Goal: Task Accomplishment & Management: Complete application form

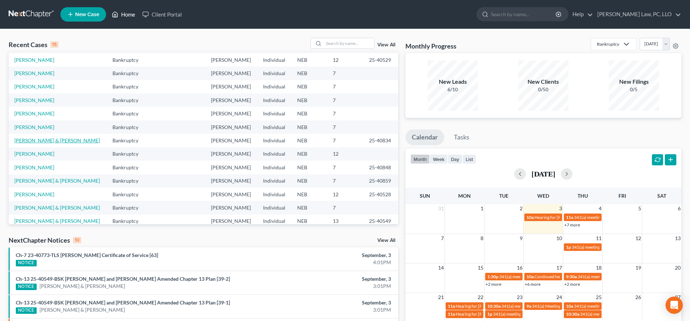
scroll to position [50, 0]
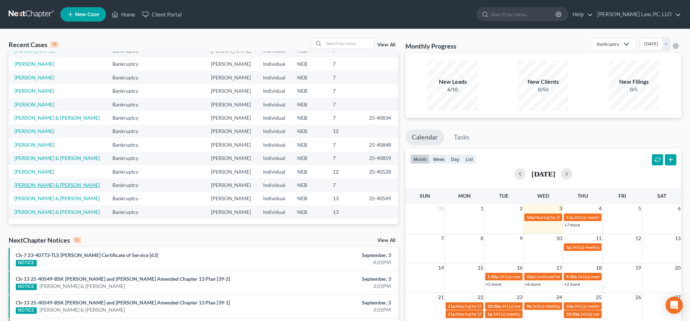
click at [48, 186] on link "[PERSON_NAME] & [PERSON_NAME]" at bounding box center [57, 185] width 86 height 6
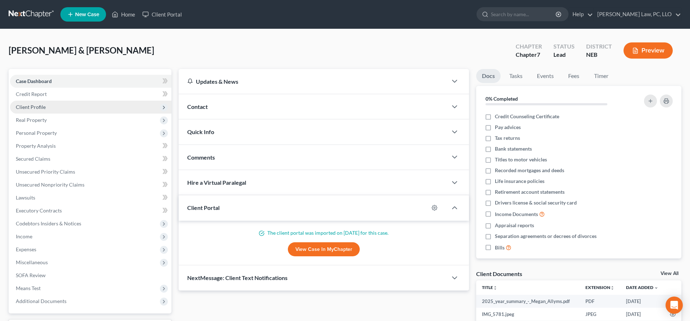
click at [49, 105] on span "Client Profile" at bounding box center [90, 107] width 161 height 13
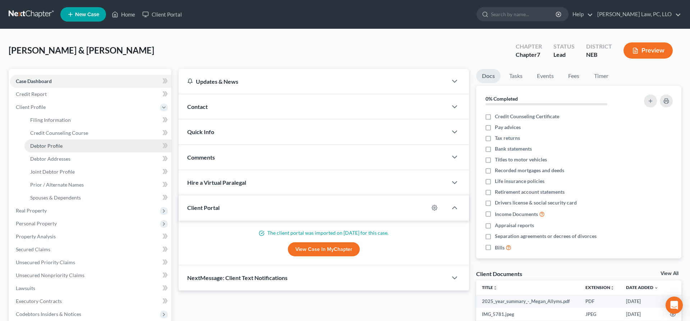
click at [56, 141] on link "Debtor Profile" at bounding box center [97, 146] width 147 height 13
select select "1"
select select "4"
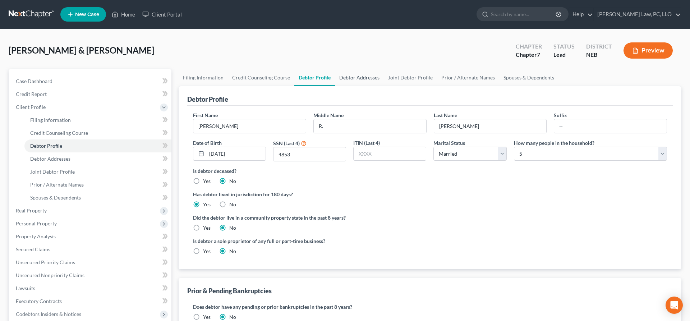
click at [351, 76] on link "Debtor Addresses" at bounding box center [359, 77] width 49 height 17
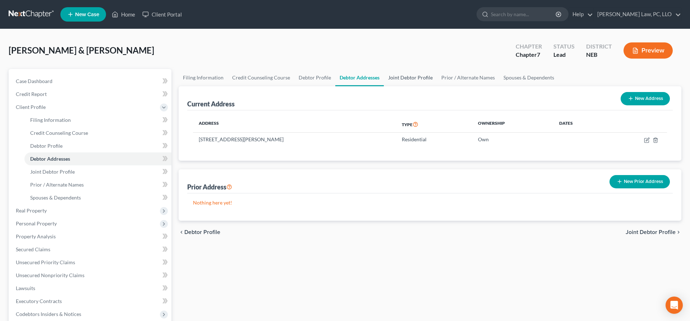
click at [402, 75] on link "Joint Debtor Profile" at bounding box center [410, 77] width 53 height 17
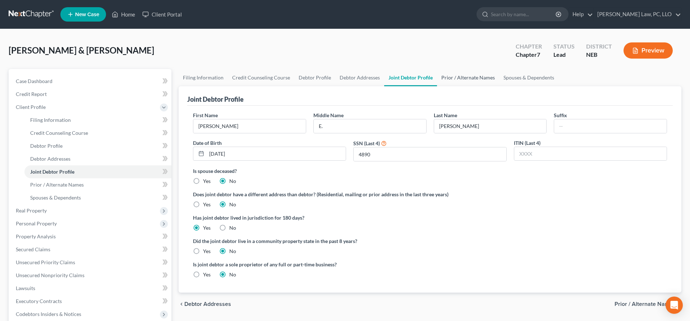
click at [453, 76] on link "Prior / Alternate Names" at bounding box center [468, 77] width 62 height 17
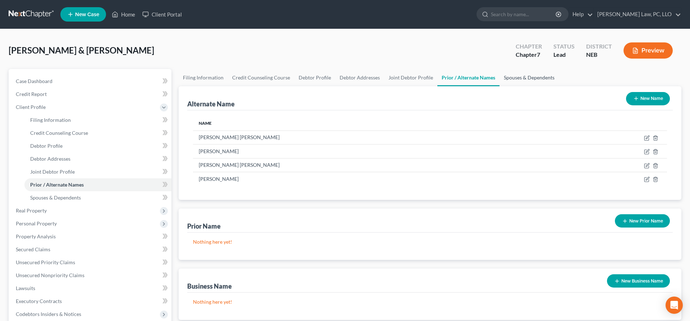
click at [507, 74] on link "Spouses & Dependents" at bounding box center [529, 77] width 59 height 17
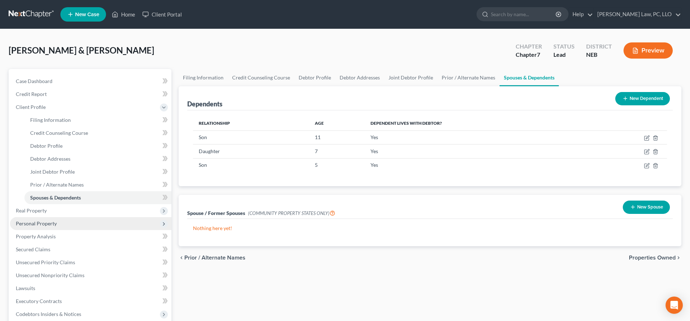
click at [32, 226] on span "Personal Property" at bounding box center [36, 223] width 41 height 6
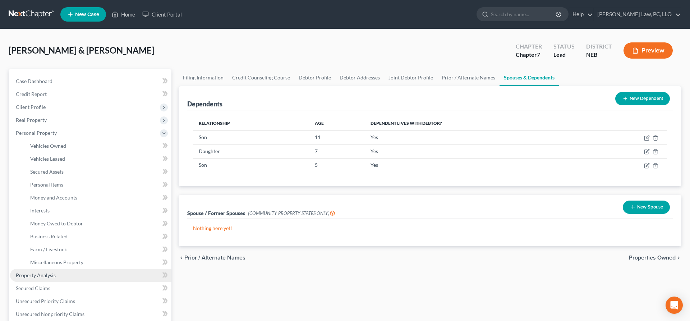
click at [32, 273] on span "Property Analysis" at bounding box center [36, 275] width 40 height 6
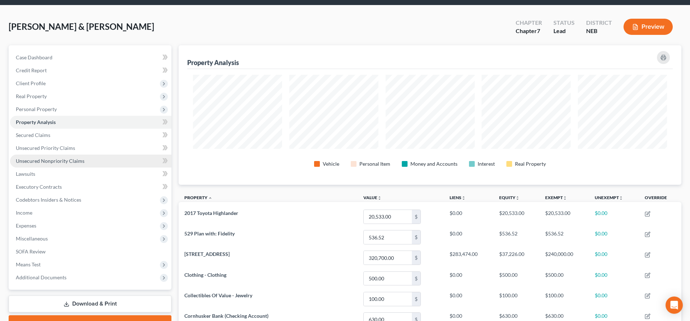
scroll to position [37, 0]
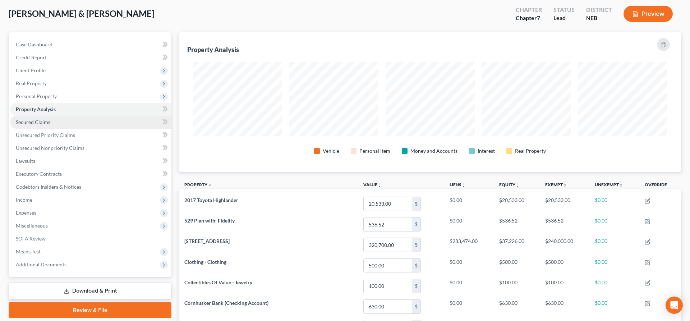
click at [61, 125] on link "Secured Claims" at bounding box center [90, 122] width 161 height 13
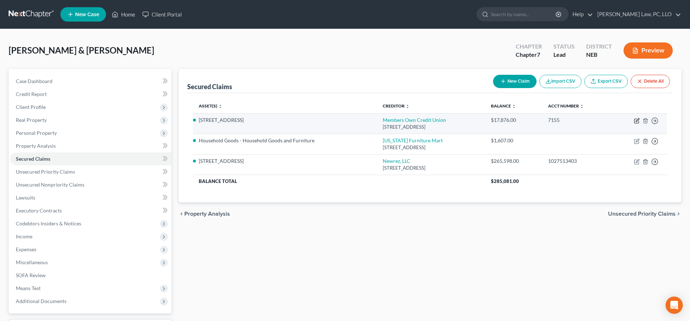
click at [636, 120] on icon "button" at bounding box center [637, 121] width 6 height 6
select select "30"
select select "4"
select select "12"
select select "2"
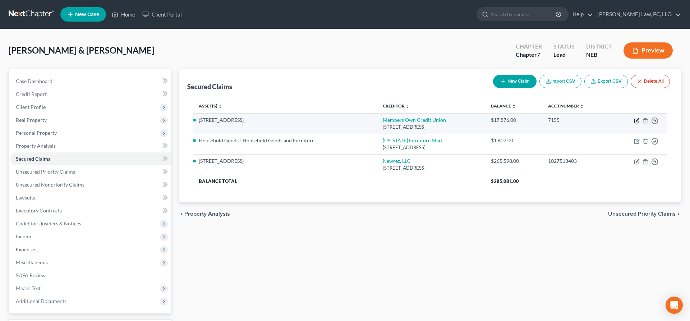
select select "2"
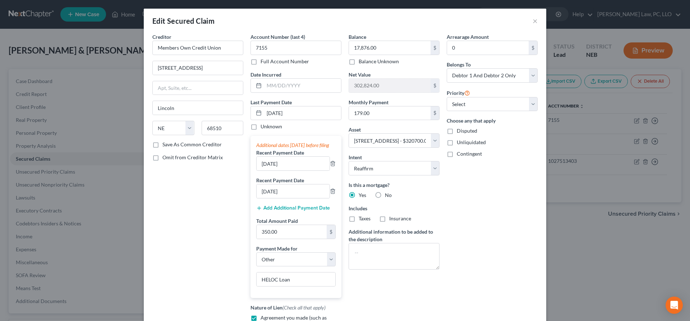
scroll to position [121, 0]
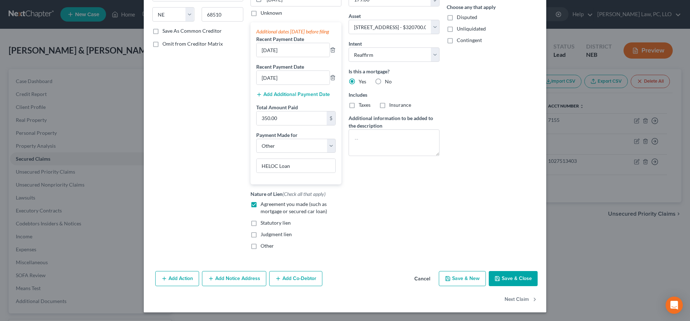
click at [423, 278] on button "Cancel" at bounding box center [422, 279] width 27 height 14
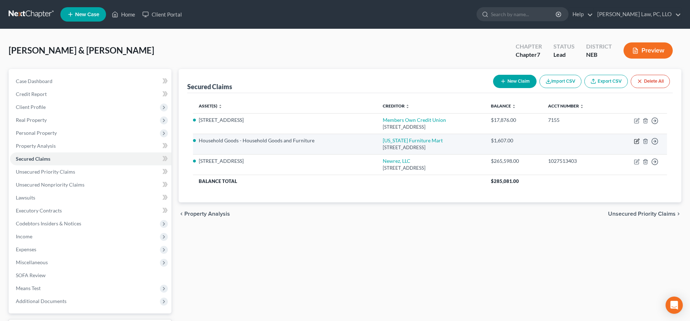
click at [635, 141] on icon "button" at bounding box center [637, 142] width 4 height 4
select select "30"
select select "3"
select select "2"
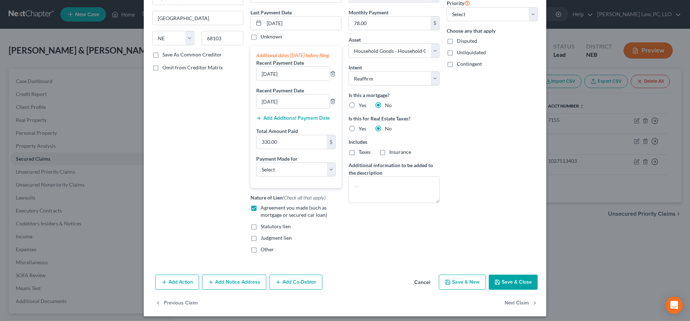
scroll to position [101, 0]
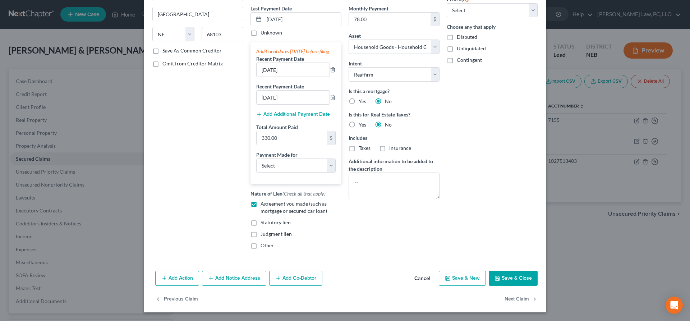
click at [420, 280] on button "Cancel" at bounding box center [422, 278] width 27 height 14
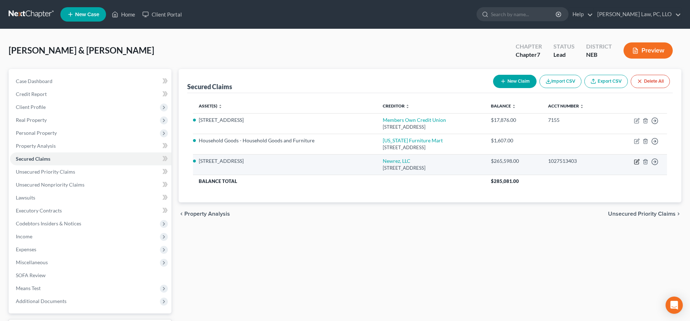
click at [636, 163] on icon "button" at bounding box center [637, 160] width 3 height 3
select select "4"
select select "3"
select select "12"
select select "2"
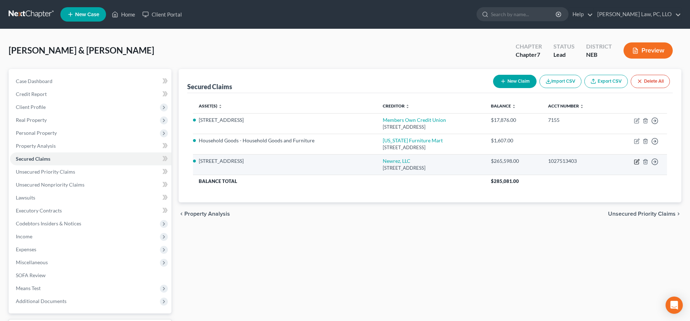
select select "2"
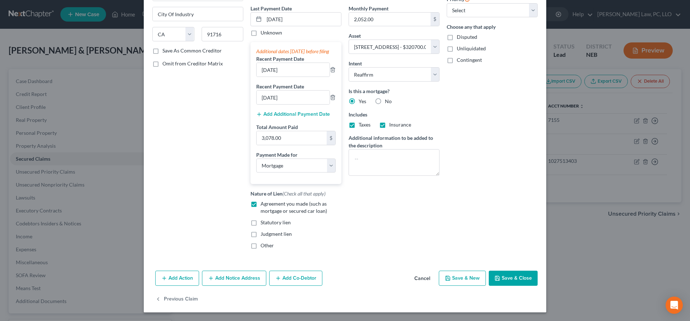
click at [426, 278] on button "Cancel" at bounding box center [422, 278] width 27 height 14
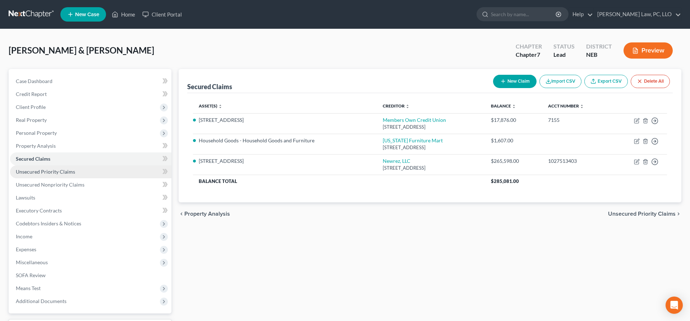
click at [73, 175] on link "Unsecured Priority Claims" at bounding box center [90, 171] width 161 height 13
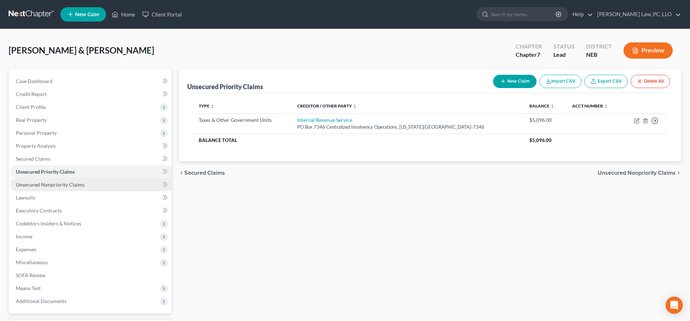
click at [74, 184] on span "Unsecured Nonpriority Claims" at bounding box center [50, 185] width 69 height 6
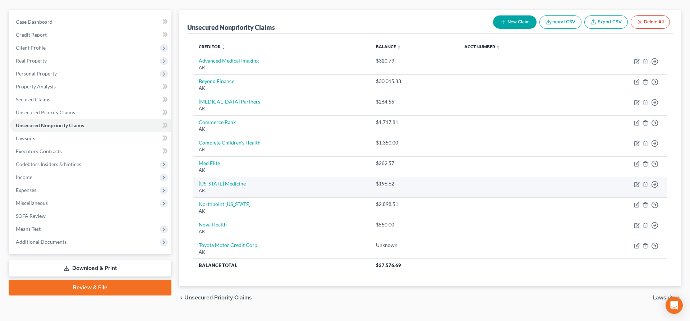
scroll to position [75, 0]
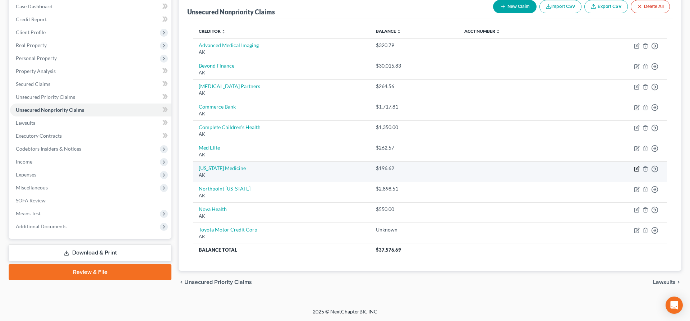
click at [635, 170] on icon "button" at bounding box center [637, 169] width 4 height 4
select select "1"
select select "9"
select select "1"
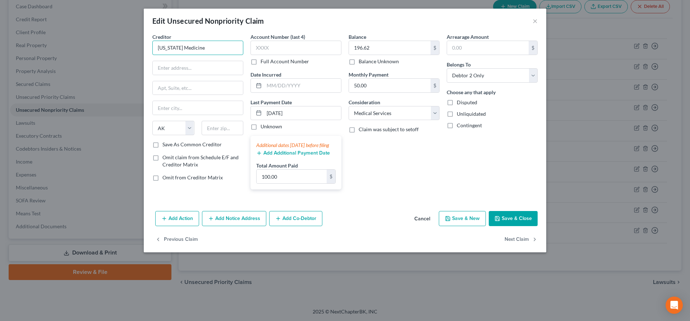
click at [215, 47] on input "[US_STATE] Medicine" at bounding box center [197, 48] width 91 height 14
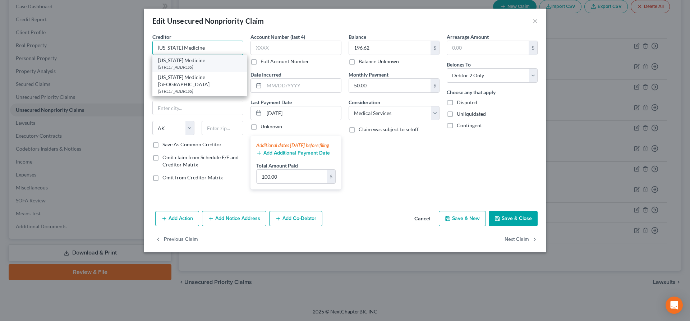
type input "[US_STATE] Medicine"
click at [212, 64] on div "[US_STATE] Medicine" at bounding box center [199, 60] width 83 height 7
type input "PO Box 2099"
type input "[GEOGRAPHIC_DATA]"
select select "30"
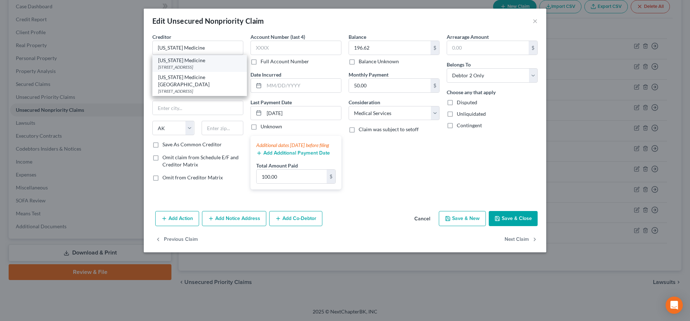
type input "68103"
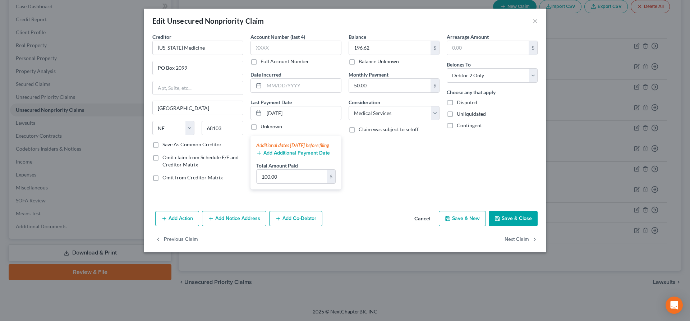
click at [507, 226] on button "Save & Close" at bounding box center [513, 218] width 49 height 15
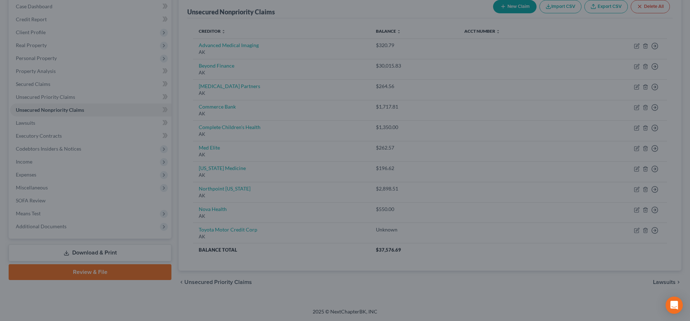
type input "0"
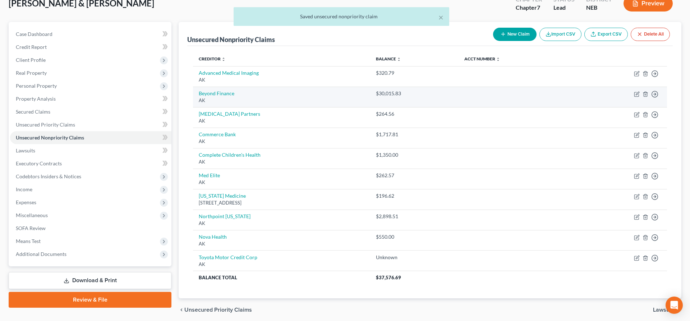
scroll to position [1, 0]
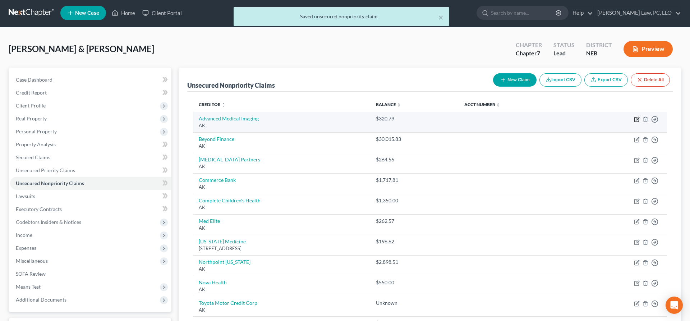
click at [636, 118] on icon "button" at bounding box center [637, 120] width 6 height 6
select select "1"
select select "9"
select select "1"
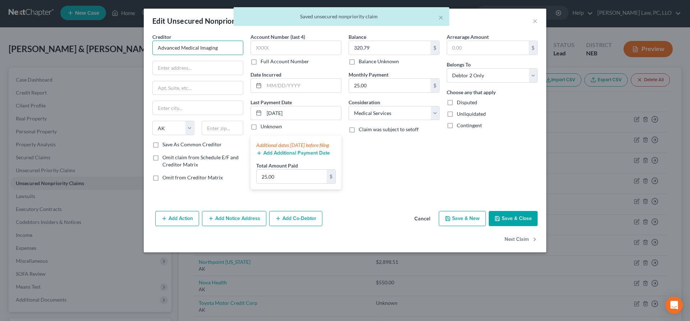
click at [222, 49] on input "Advanced Medical Imaging" at bounding box center [197, 48] width 91 height 14
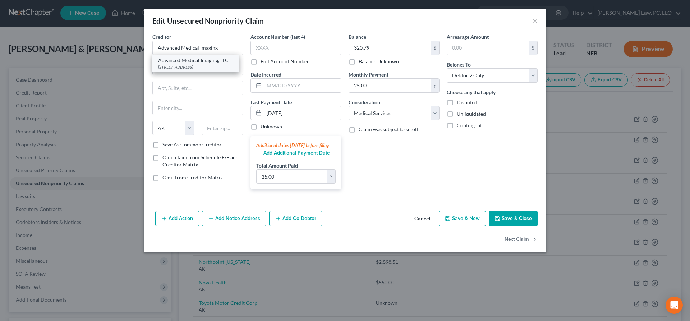
click at [201, 62] on div "Advanced Medical Imaging, LLC" at bounding box center [195, 60] width 75 height 7
type input "Advanced Medical Imaging, LLC"
type input "[STREET_ADDRESS]"
type input "Lincoln"
select select "30"
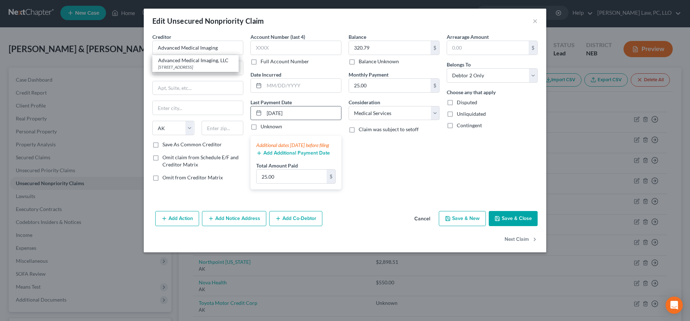
type input "68506"
click at [510, 225] on button "Save & Close" at bounding box center [513, 218] width 49 height 15
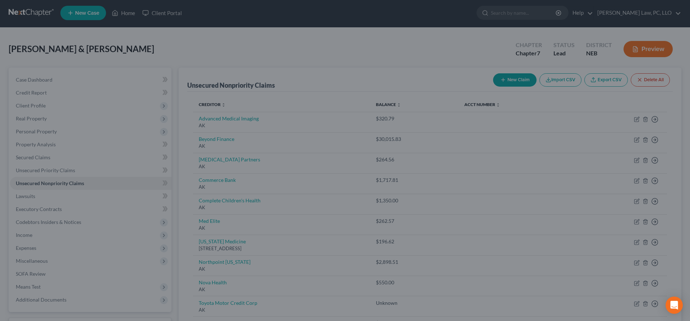
type input "0"
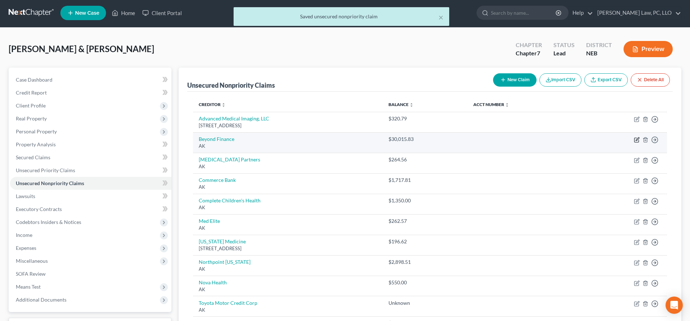
click at [636, 140] on icon "button" at bounding box center [637, 140] width 6 height 6
select select "1"
select select "14"
select select "2"
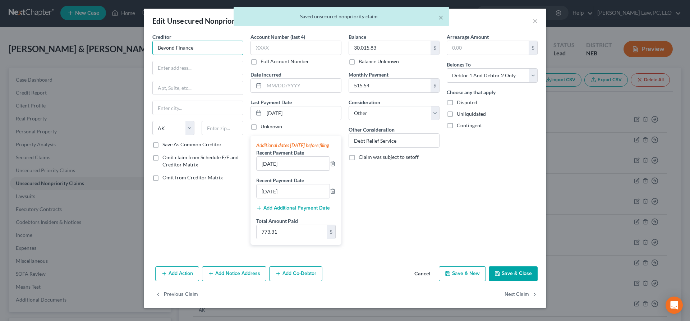
click at [206, 47] on input "Beyond Finance" at bounding box center [197, 48] width 91 height 14
type input "Beyond Finance"
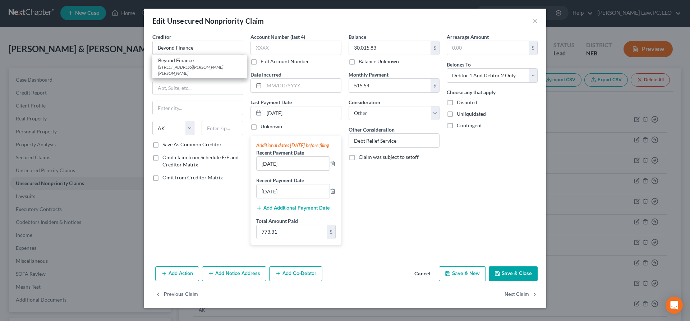
click at [192, 71] on div "[STREET_ADDRESS][PERSON_NAME][PERSON_NAME]" at bounding box center [199, 70] width 83 height 12
type input "[STREET_ADDRESS][PERSON_NAME]"
type input "ste 1800"
type input "[GEOGRAPHIC_DATA]"
select select "14"
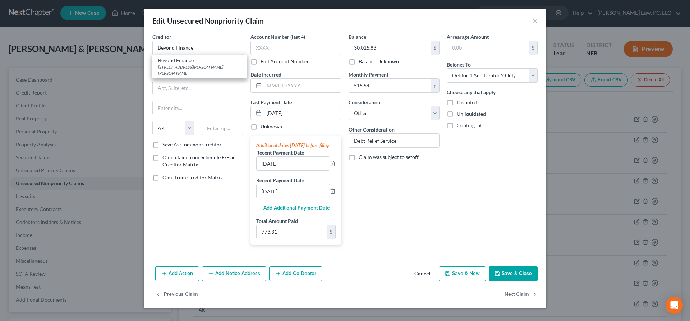
type input "60606"
click at [513, 278] on button "Save & Close" at bounding box center [513, 273] width 49 height 15
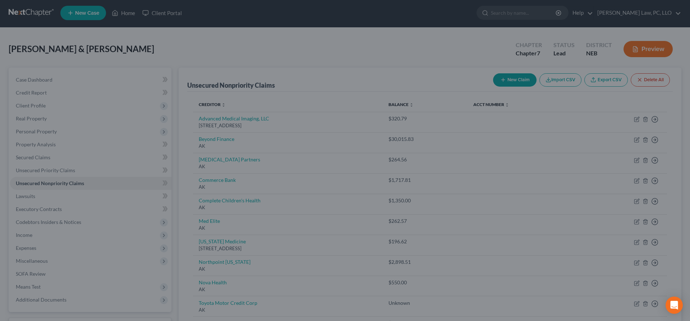
type input "0"
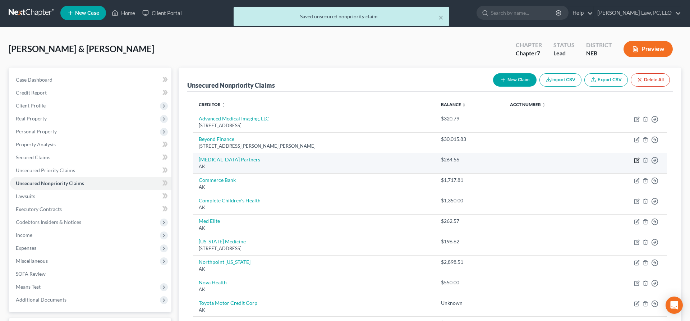
click at [637, 162] on icon "button" at bounding box center [637, 161] width 6 height 6
select select "1"
select select "9"
select select "1"
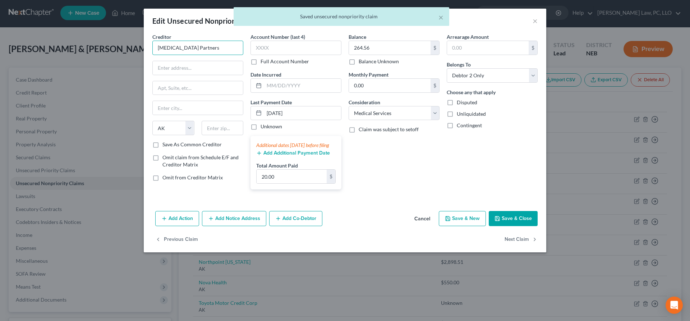
click at [198, 49] on input "[MEDICAL_DATA] Partners" at bounding box center [197, 48] width 91 height 14
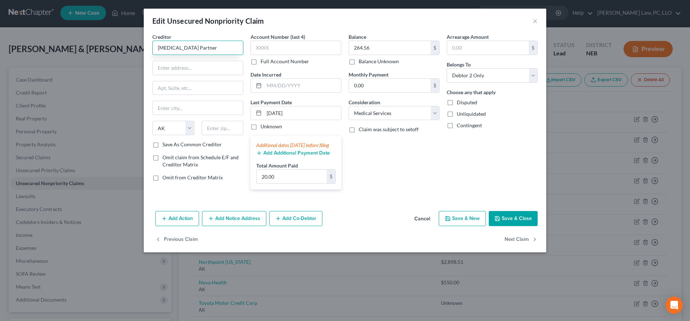
type input "[MEDICAL_DATA] Partners"
click at [201, 64] on input "text" at bounding box center [198, 68] width 90 height 14
paste input "[STREET_ADDRESS]"
type input "[STREET_ADDRESS]"
click at [223, 128] on input "text" at bounding box center [223, 128] width 42 height 14
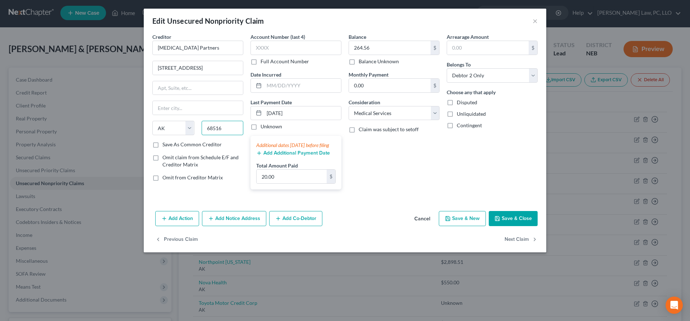
type input "68516"
type input "Lincoln"
select select "30"
click at [508, 226] on button "Save & Close" at bounding box center [513, 218] width 49 height 15
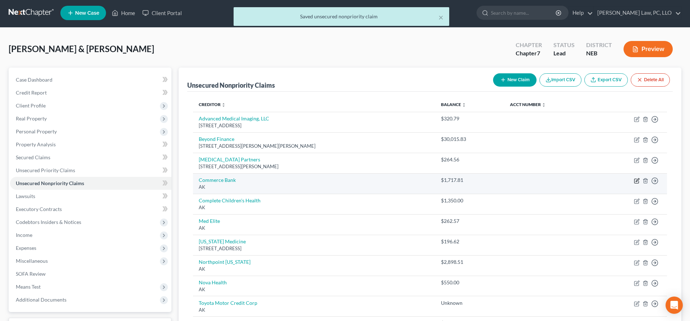
click at [638, 181] on icon "button" at bounding box center [637, 179] width 3 height 3
select select "1"
select select "9"
select select "1"
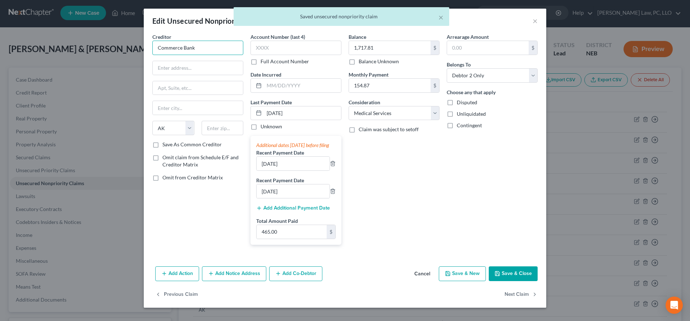
click at [231, 48] on input "Commerce Bank" at bounding box center [197, 48] width 91 height 14
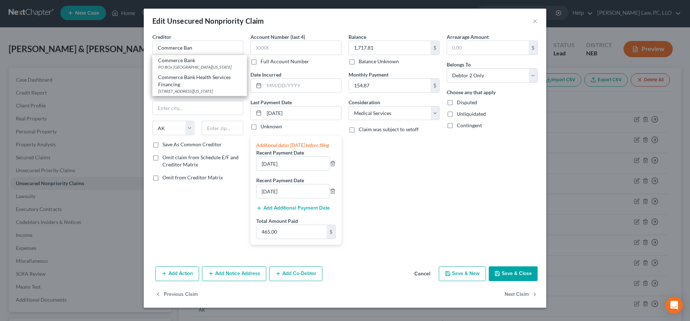
click at [214, 62] on div "Commerce Bank" at bounding box center [199, 60] width 83 height 7
type input "Commerce Bank"
type input "PO BOx 801042"
type input "[US_STATE][GEOGRAPHIC_DATA]"
select select "26"
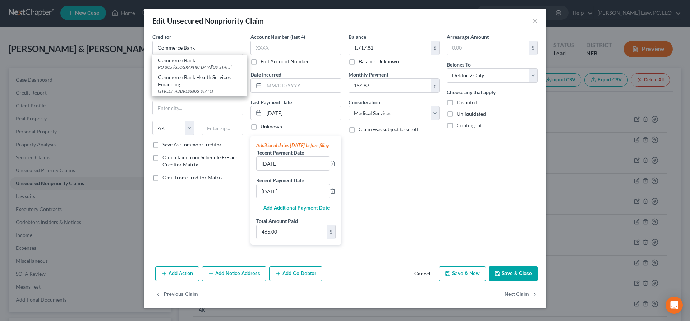
type input "64180"
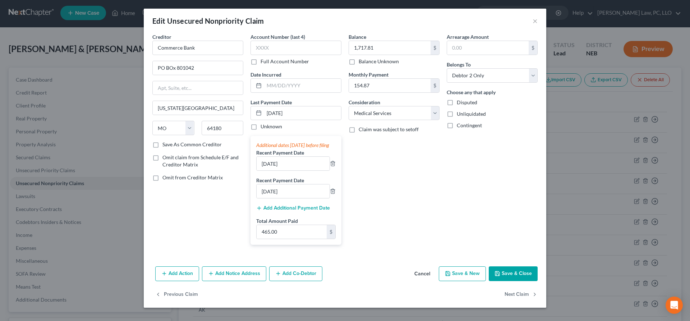
click at [503, 281] on button "Save & Close" at bounding box center [513, 273] width 49 height 15
type input "0"
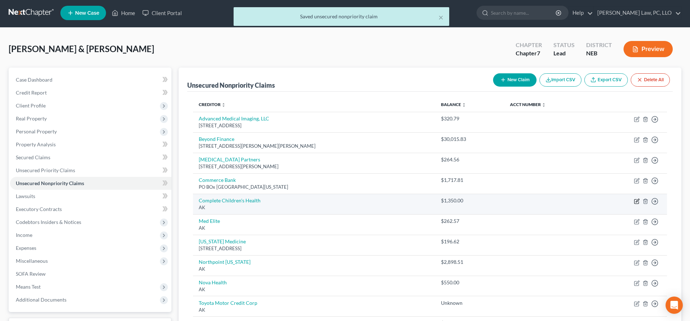
click at [637, 200] on icon "button" at bounding box center [637, 201] width 6 height 6
select select "1"
select select "9"
select select "2"
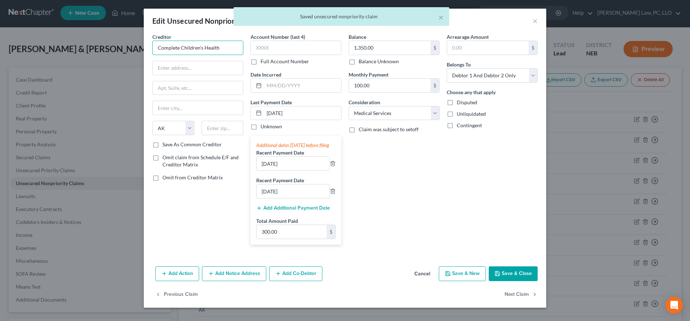
click at [222, 47] on input "Complete Children's Health" at bounding box center [197, 48] width 91 height 14
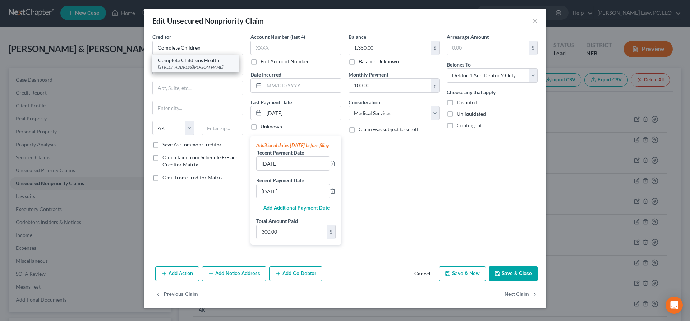
click at [220, 62] on div "Complete Childrens Health" at bounding box center [195, 60] width 75 height 7
type input "Complete Childrens Health"
type input "[STREET_ADDRESS]"
type input "Lincoln"
select select "30"
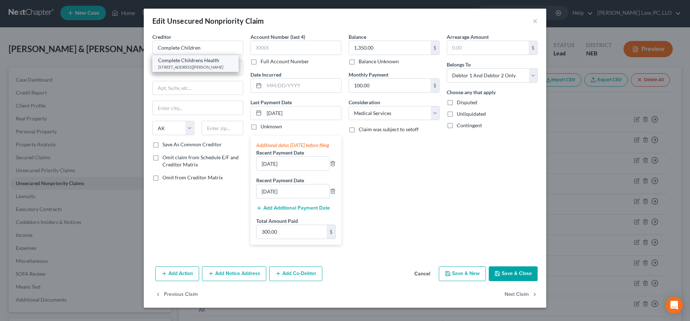
type input "68505"
click at [502, 279] on button "Save & Close" at bounding box center [513, 273] width 49 height 15
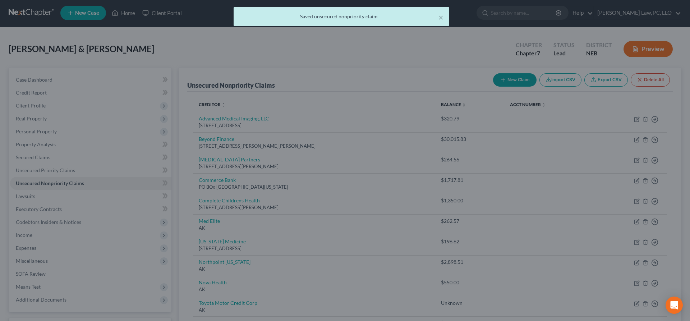
type input "0"
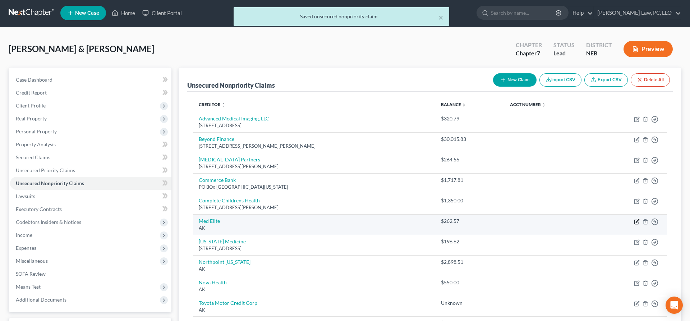
click at [636, 222] on icon "button" at bounding box center [637, 222] width 6 height 6
select select "1"
select select "9"
select select "2"
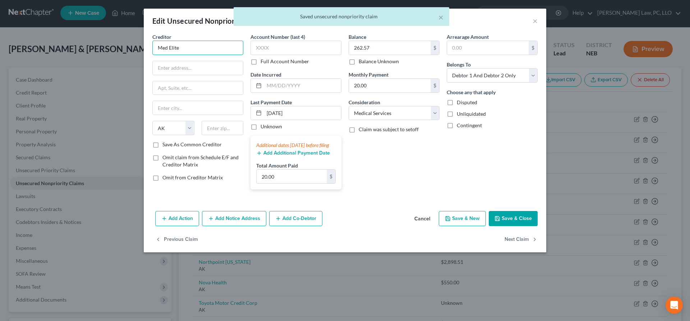
click at [205, 54] on input "Med Elite" at bounding box center [197, 48] width 91 height 14
type input "Med Elite"
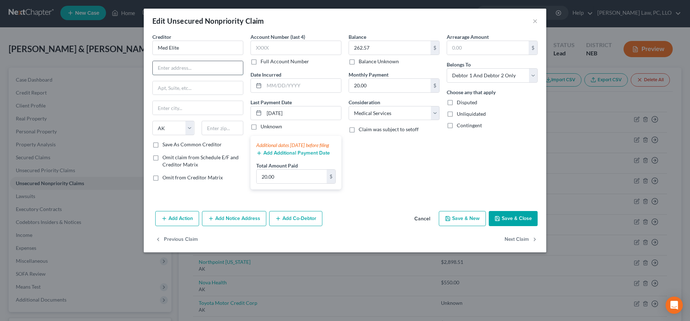
click at [187, 69] on input "text" at bounding box center [198, 68] width 90 height 14
paste input "[STREET_ADDRESS]"
type input "[STREET_ADDRESS]"
click at [216, 124] on input "text" at bounding box center [223, 128] width 42 height 14
type input "68516"
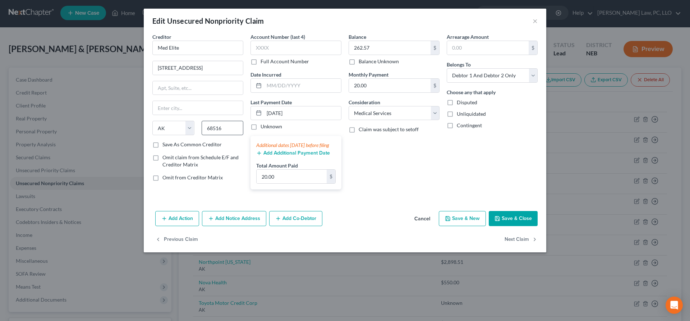
type input "Lincoln"
select select "30"
click at [515, 226] on button "Save & Close" at bounding box center [513, 218] width 49 height 15
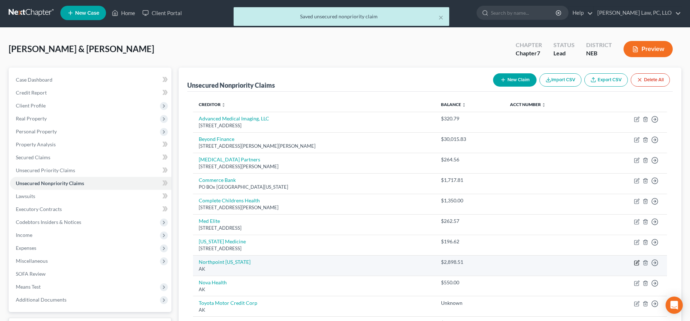
click at [636, 262] on icon "button" at bounding box center [637, 263] width 6 height 6
select select "1"
select select "9"
select select "1"
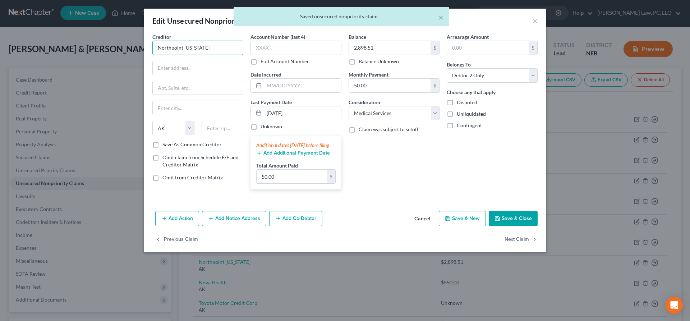
click at [221, 51] on input "Northpoint [US_STATE]" at bounding box center [197, 48] width 91 height 14
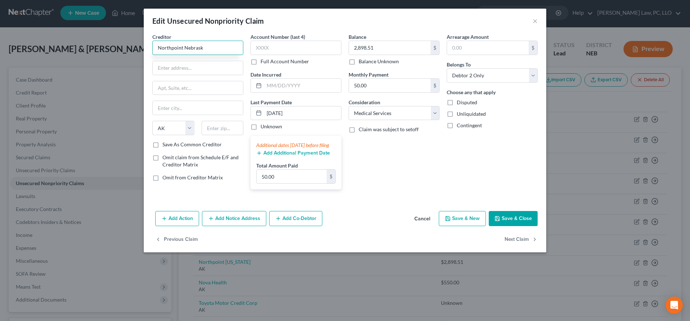
type input "Northpoint [US_STATE]"
click at [205, 66] on input "text" at bounding box center [198, 68] width 90 height 14
paste input "7215 [GEOGRAPHIC_DATA] S"
type input "7215 [GEOGRAPHIC_DATA] S"
click at [238, 130] on input "text" at bounding box center [223, 128] width 42 height 14
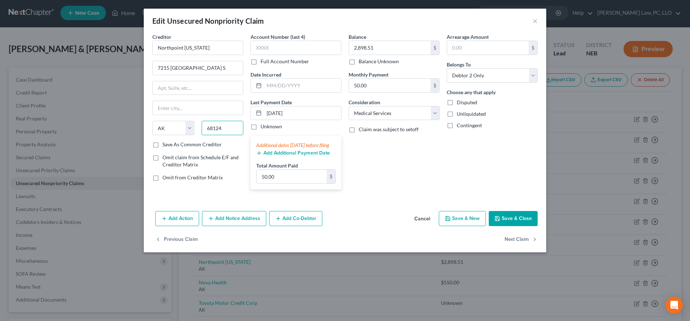
type input "68124"
type input "[GEOGRAPHIC_DATA]"
select select "30"
click at [510, 222] on button "Save & Close" at bounding box center [513, 218] width 49 height 15
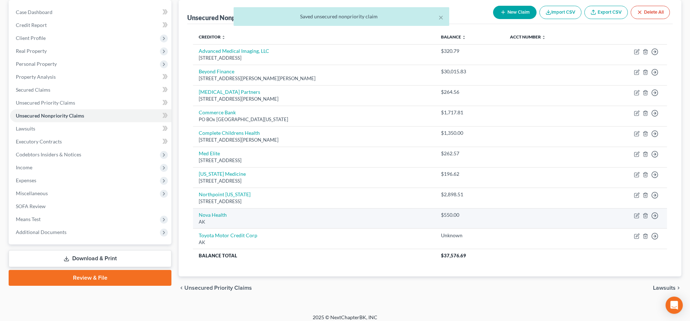
scroll to position [75, 0]
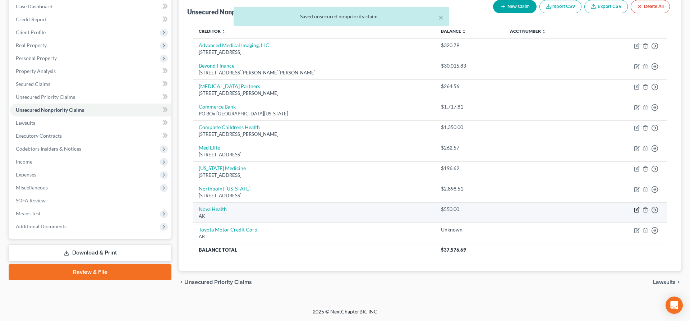
click at [636, 211] on icon "button" at bounding box center [637, 208] width 3 height 3
select select "1"
select select "9"
select select "1"
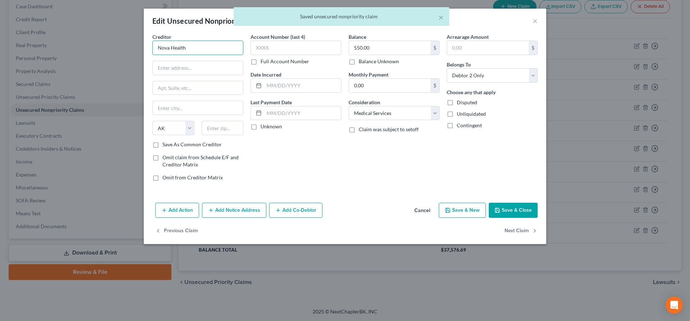
click at [201, 44] on input "Nova Health" at bounding box center [197, 48] width 91 height 14
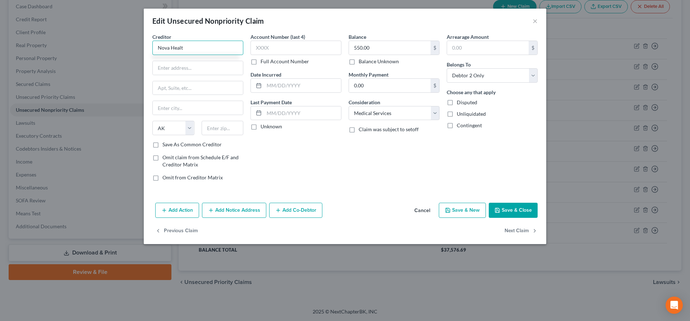
type input "Nova Health"
click at [172, 69] on input "text" at bounding box center [198, 68] width 90 height 14
paste input "[STREET_ADDRESS]"
type input "[STREET_ADDRESS]"
click at [223, 128] on input "text" at bounding box center [223, 128] width 42 height 14
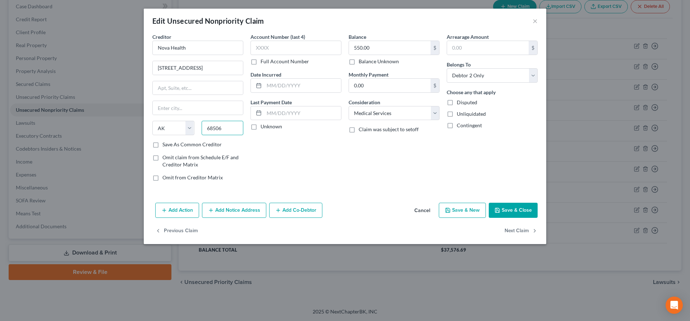
type input "68506"
type input "Lincoln"
select select "30"
click at [515, 207] on button "Save & Close" at bounding box center [513, 210] width 49 height 15
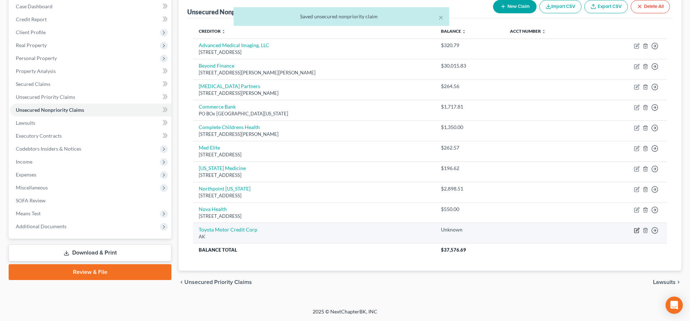
click at [639, 231] on icon "button" at bounding box center [637, 231] width 6 height 6
select select "1"
select select "14"
select select "0"
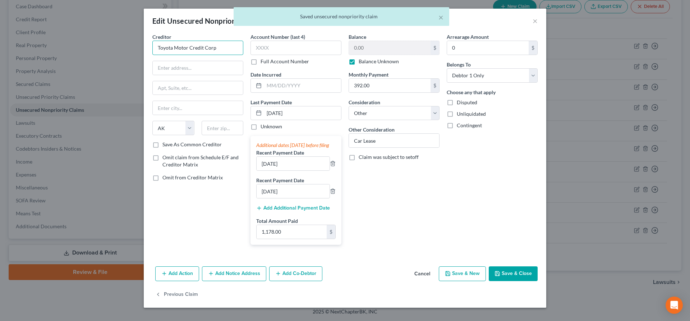
click at [225, 45] on input "Toyota Motor Credit Corp" at bounding box center [197, 48] width 91 height 14
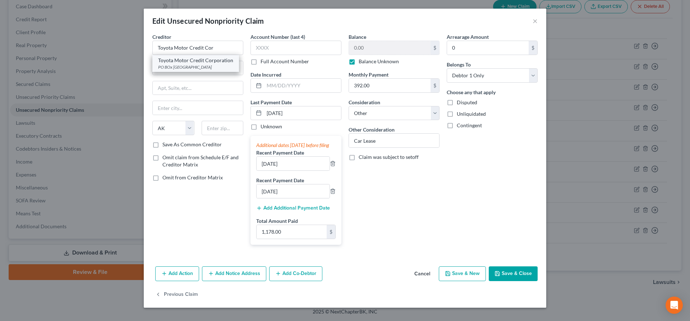
click at [220, 62] on div "Toyota Motor Credit Corporation" at bounding box center [195, 60] width 75 height 7
type input "Toyota Motor Credit Corporation"
type input "PO BOx 30203"
type input "[GEOGRAPHIC_DATA]"
select select "45"
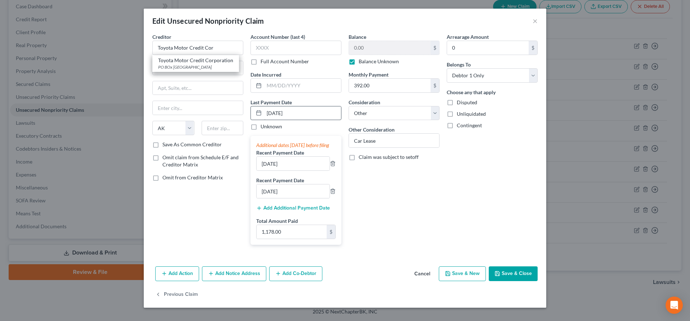
type input "77842"
click at [501, 278] on button "Save & Close" at bounding box center [513, 273] width 49 height 15
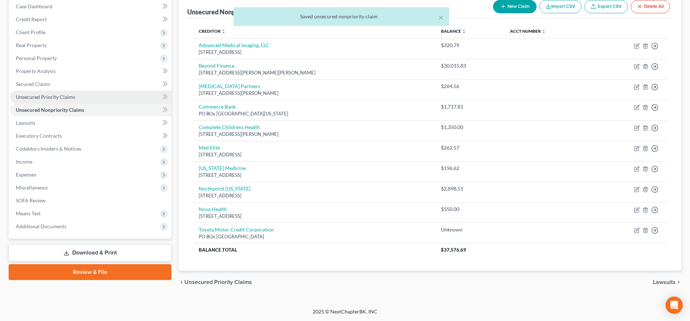
click at [59, 98] on span "Unsecured Priority Claims" at bounding box center [45, 97] width 59 height 6
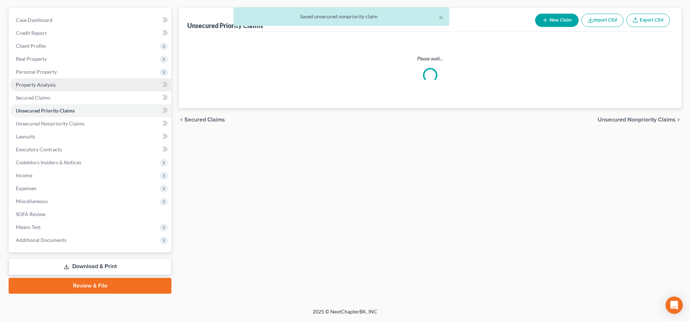
scroll to position [60, 0]
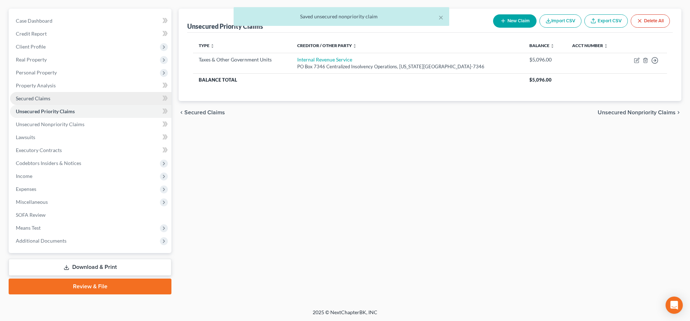
click at [62, 96] on link "Secured Claims" at bounding box center [90, 98] width 161 height 13
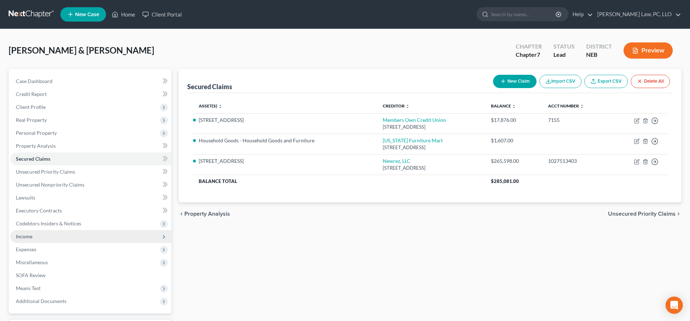
click at [50, 239] on span "Income" at bounding box center [90, 236] width 161 height 13
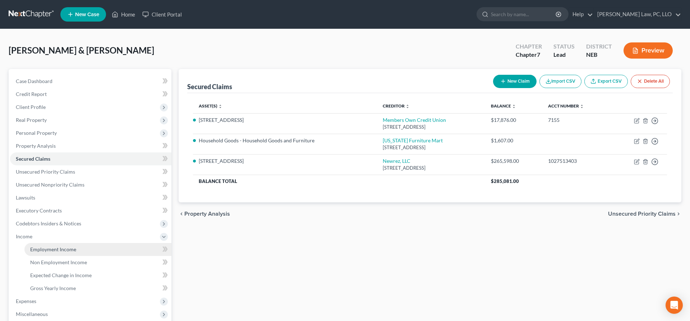
click at [50, 247] on span "Employment Income" at bounding box center [53, 249] width 46 height 6
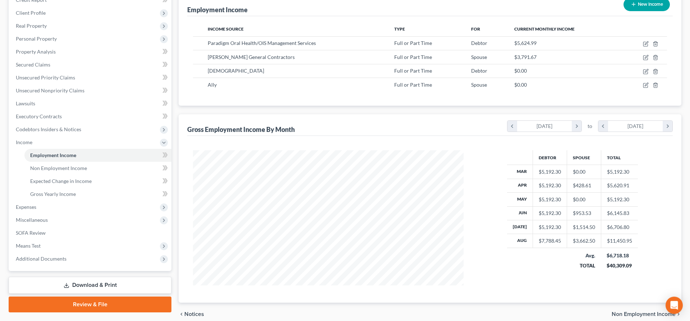
scroll to position [110, 0]
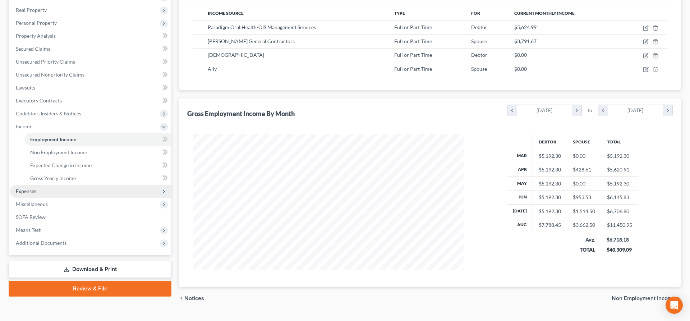
click at [45, 191] on span "Expenses" at bounding box center [90, 191] width 161 height 13
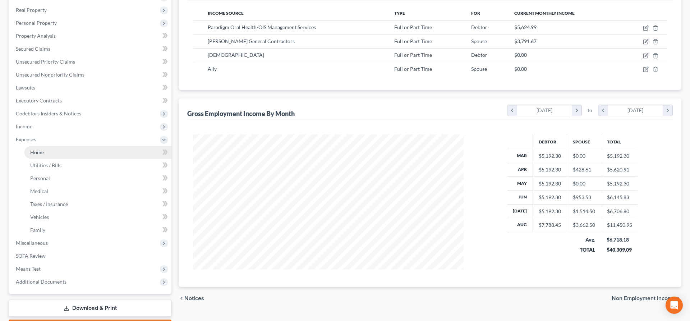
click at [59, 152] on link "Home" at bounding box center [97, 152] width 147 height 13
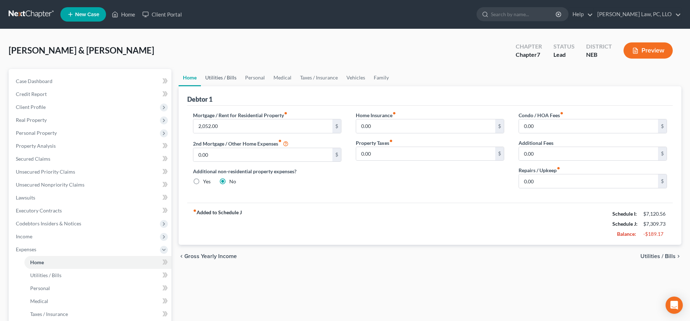
click at [227, 77] on link "Utilities / Bills" at bounding box center [221, 77] width 40 height 17
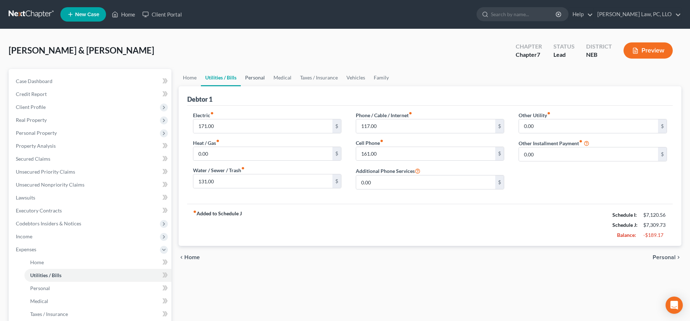
click at [250, 78] on link "Personal" at bounding box center [255, 77] width 28 height 17
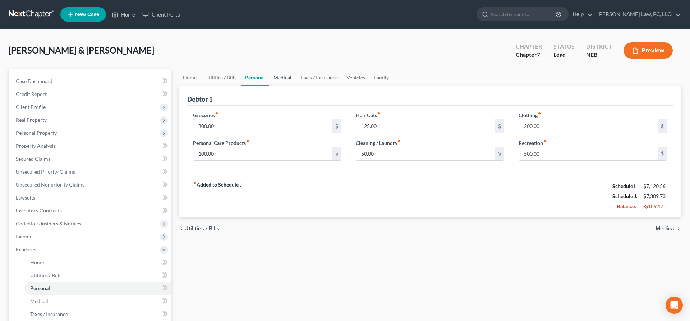
click at [284, 77] on link "Medical" at bounding box center [282, 77] width 27 height 17
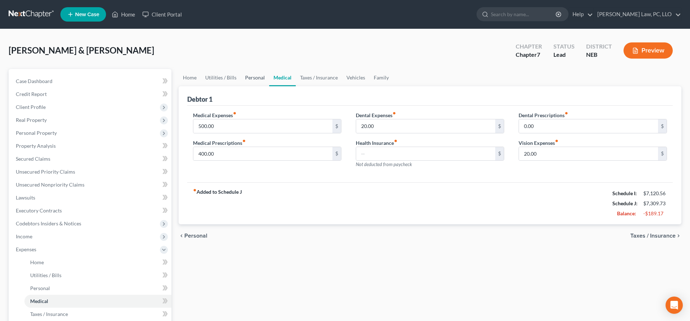
click at [256, 74] on link "Personal" at bounding box center [255, 77] width 28 height 17
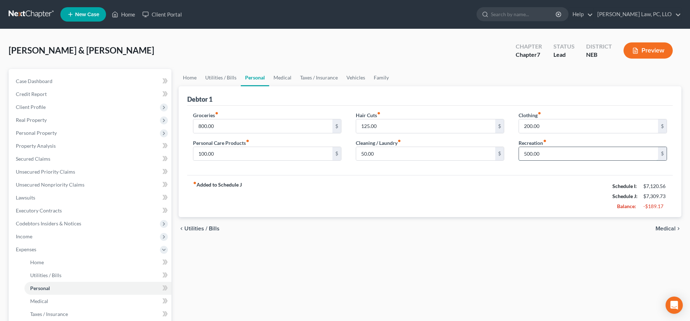
drag, startPoint x: 549, startPoint y: 154, endPoint x: 581, endPoint y: 156, distance: 32.0
click at [581, 156] on input "500.00" at bounding box center [588, 154] width 139 height 14
click at [285, 76] on link "Medical" at bounding box center [282, 77] width 27 height 17
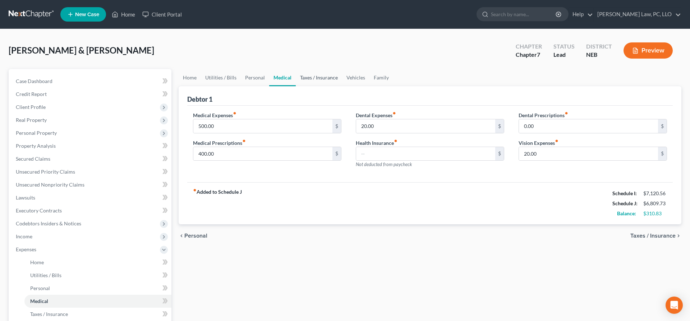
click at [320, 77] on link "Taxes / Insurance" at bounding box center [319, 77] width 46 height 17
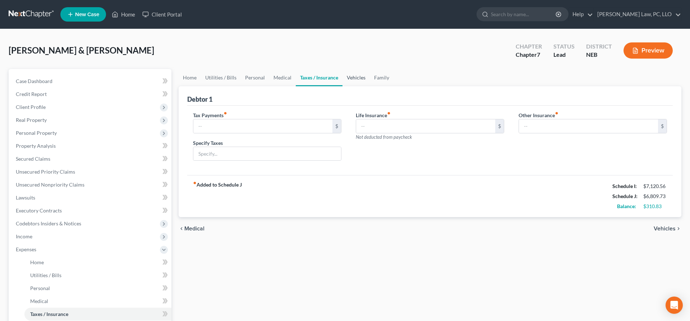
click at [360, 80] on link "Vehicles" at bounding box center [356, 77] width 27 height 17
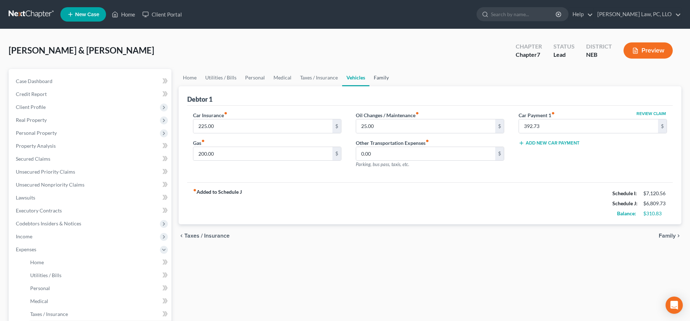
click at [380, 76] on link "Family" at bounding box center [382, 77] width 24 height 17
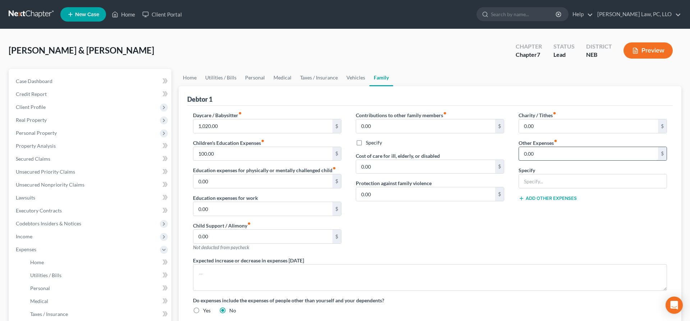
click at [549, 156] on input "0.00" at bounding box center [588, 154] width 139 height 14
type input "500.00"
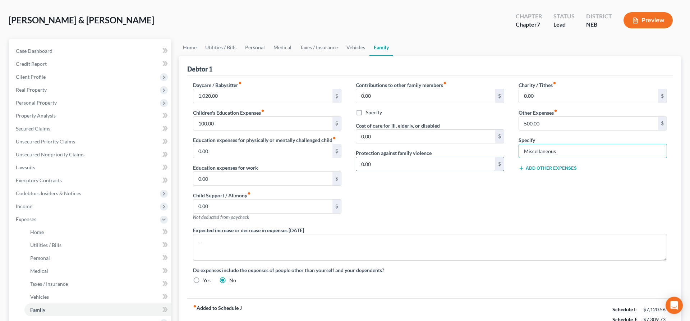
scroll to position [73, 0]
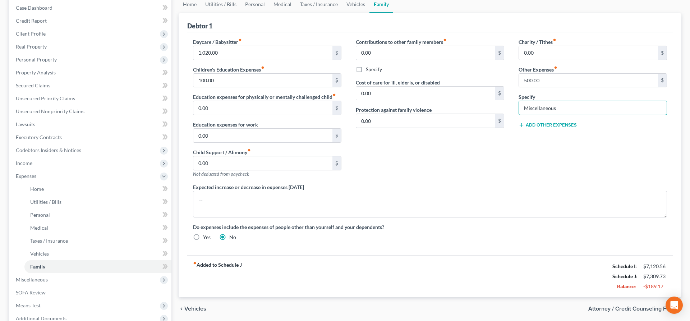
type input "Miscellaneous"
click at [523, 261] on div "fiber_manual_record Added to Schedule J Schedule I: $7,120.56 Schedule J: $7,30…" at bounding box center [430, 276] width 486 height 42
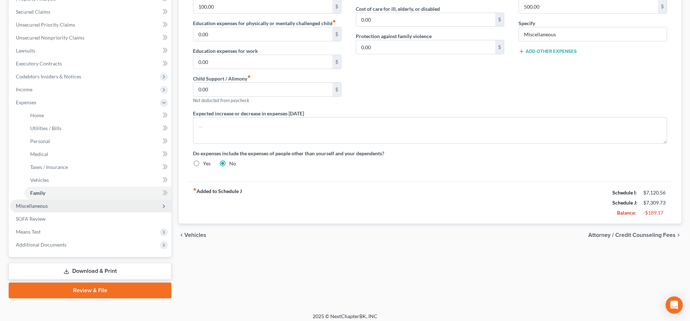
scroll to position [151, 0]
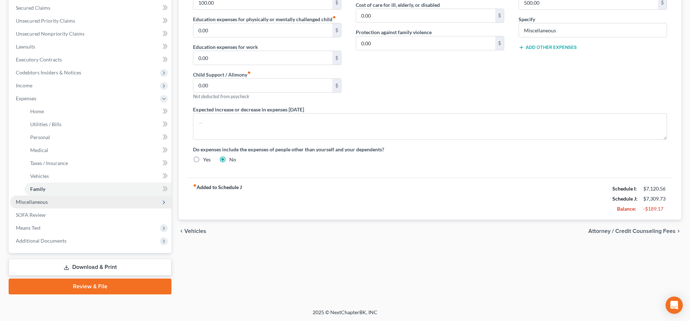
click at [53, 202] on span "Miscellaneous" at bounding box center [90, 202] width 161 height 13
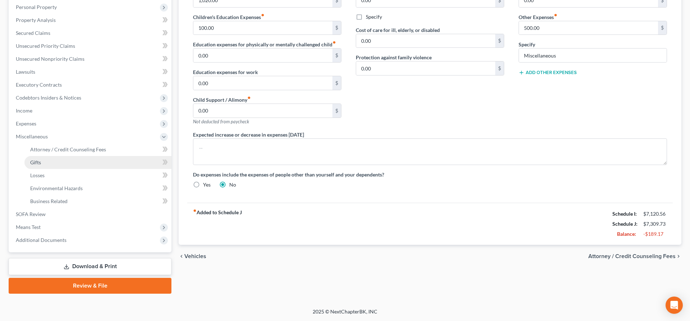
scroll to position [125, 0]
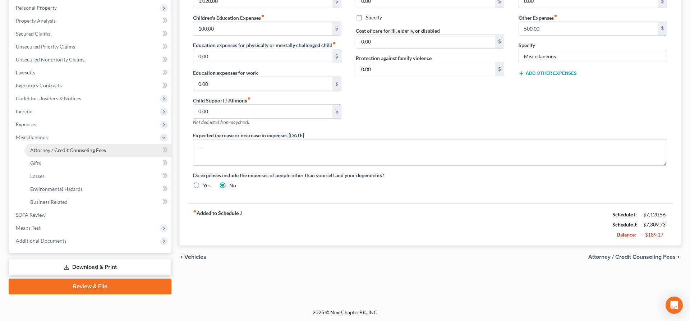
click at [66, 152] on span "Attorney / Credit Counseling Fees" at bounding box center [68, 150] width 76 height 6
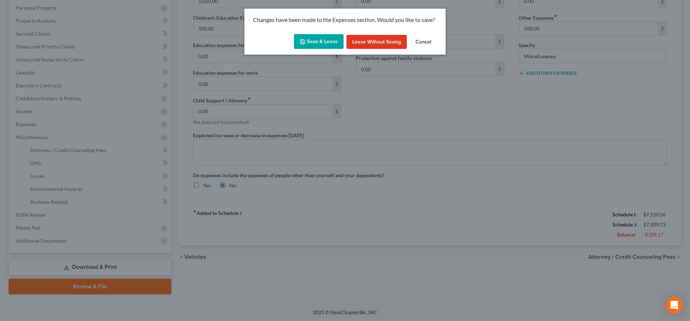
click at [319, 44] on button "Save & Leave" at bounding box center [319, 41] width 50 height 15
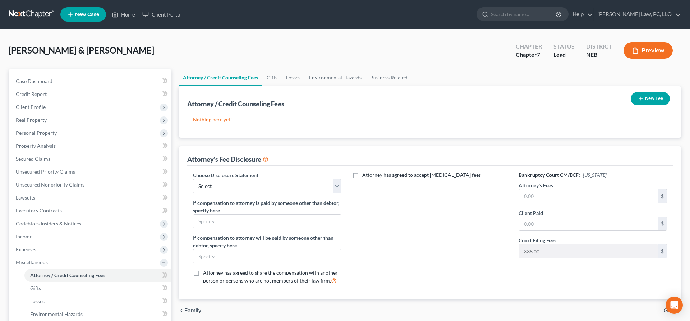
click at [641, 97] on line "button" at bounding box center [641, 98] width 0 height 3
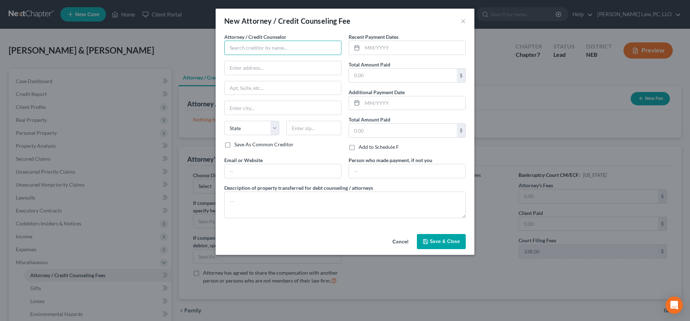
click at [245, 51] on input "text" at bounding box center [282, 48] width 117 height 14
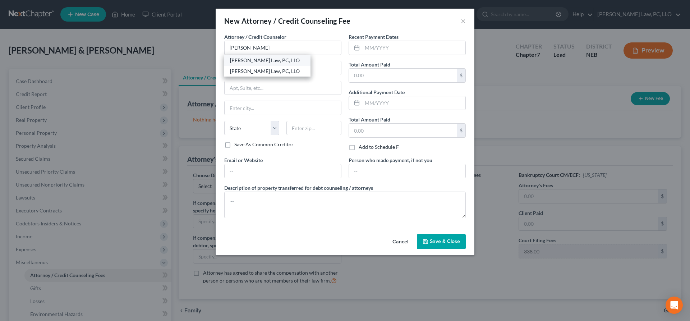
click at [271, 63] on div "[PERSON_NAME] Law, PC, LLO" at bounding box center [267, 60] width 75 height 7
type input "[PERSON_NAME] Law, PC, LLO"
type input "[STREET_ADDRESS]"
type input "Ste 215B"
type input "Lincoln"
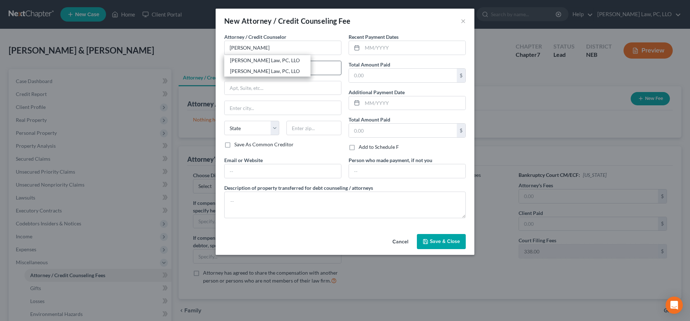
select select "30"
type input "68508"
click at [358, 49] on icon at bounding box center [357, 48] width 6 height 6
click at [366, 50] on input "text" at bounding box center [413, 48] width 103 height 14
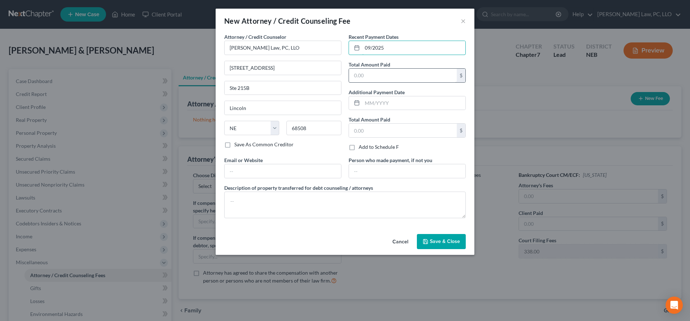
type input "09/2025"
click at [361, 78] on input "text" at bounding box center [403, 76] width 108 height 14
type input "1,662.00"
click at [443, 243] on span "Save & Close" at bounding box center [445, 241] width 30 height 6
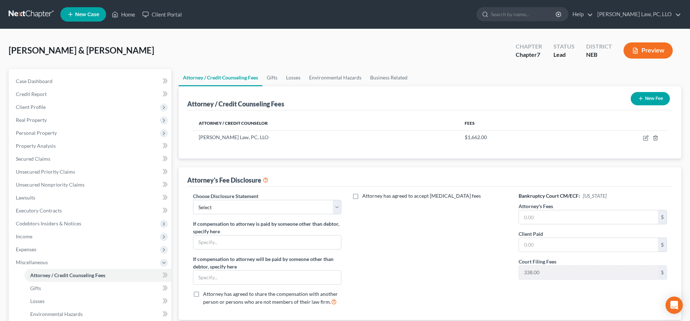
click at [650, 100] on button "New Fee" at bounding box center [650, 98] width 39 height 13
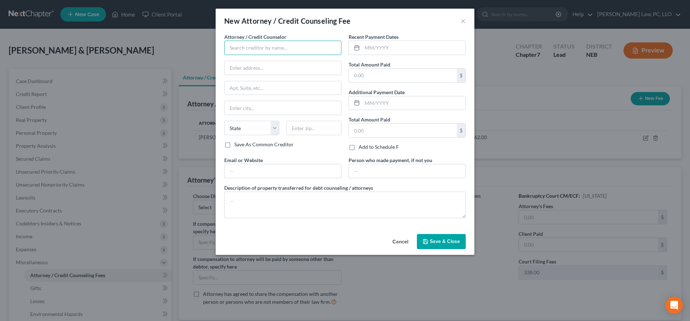
click at [276, 51] on input "text" at bounding box center [282, 48] width 117 height 14
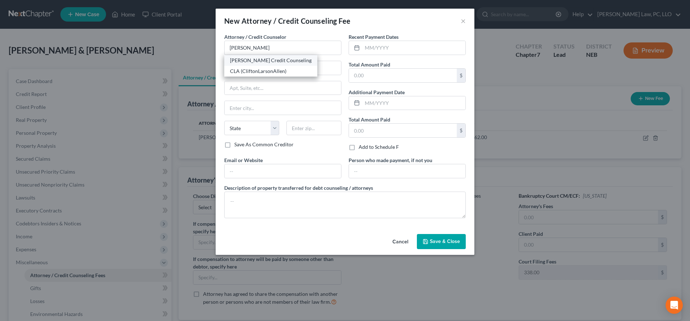
click at [253, 63] on div "[PERSON_NAME] Credit Counseling" at bounding box center [271, 60] width 82 height 7
type input "[PERSON_NAME] Credit Counseling"
click at [381, 50] on input "text" at bounding box center [413, 48] width 103 height 14
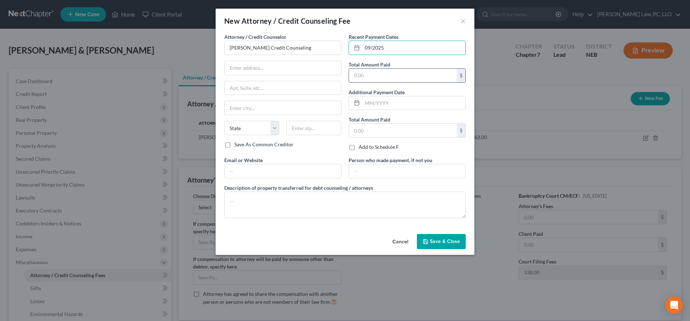
type input "09/2025"
click at [388, 77] on input "text" at bounding box center [403, 76] width 108 height 14
type input "25.00"
click at [434, 239] on span "Save & Close" at bounding box center [445, 241] width 30 height 6
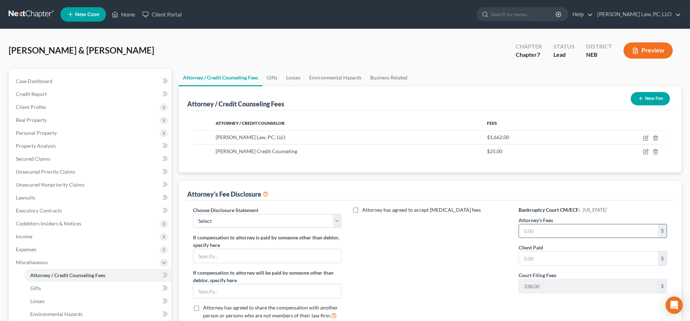
click at [544, 232] on input "text" at bounding box center [588, 231] width 139 height 14
type input "1,662.00"
click at [570, 260] on input "text" at bounding box center [588, 259] width 139 height 14
type input "1,662.00"
click at [193, 214] on select "Select Fees Chapter 11/12 Fees Chapter 13 Fees Chapter 7" at bounding box center [267, 221] width 149 height 14
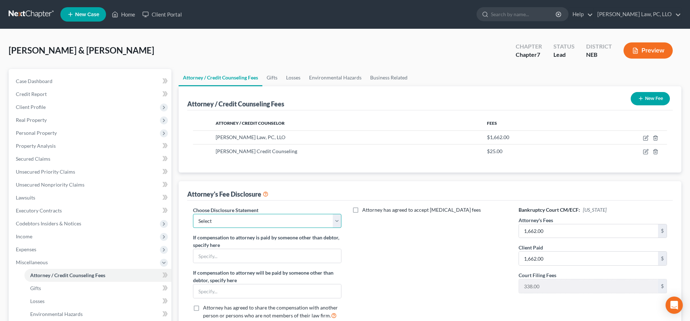
select select "2"
click option "Fees Chapter 7" at bounding box center [0, 0] width 0 height 0
click at [479, 288] on div "Attorney has agreed to accept [MEDICAL_DATA] fees" at bounding box center [430, 265] width 163 height 119
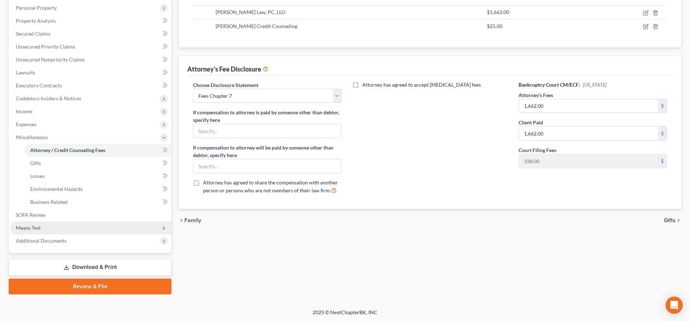
click at [54, 227] on span "Means Test" at bounding box center [90, 228] width 161 height 13
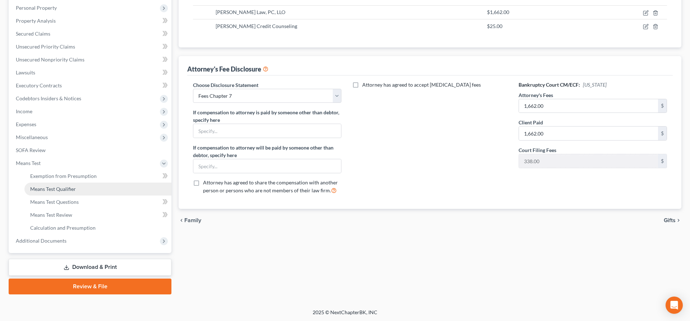
click at [71, 191] on span "Means Test Qualifier" at bounding box center [53, 189] width 46 height 6
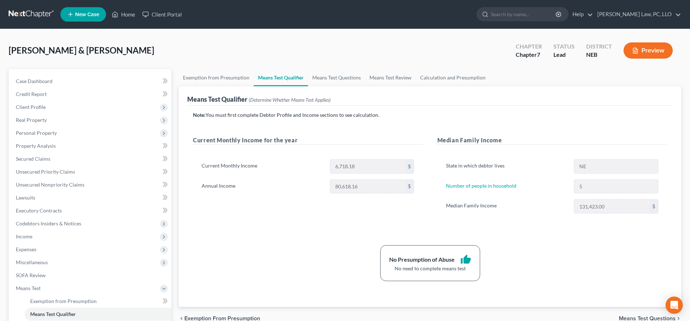
scroll to position [125, 0]
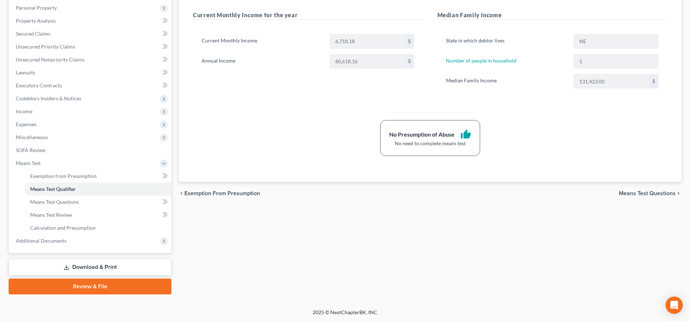
click at [89, 270] on link "Download & Print" at bounding box center [90, 267] width 163 height 17
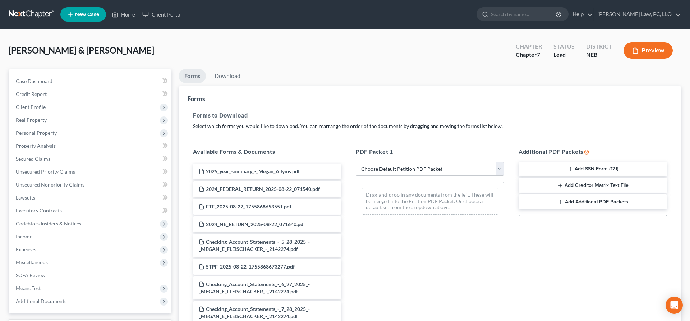
click at [356, 162] on select "Choose Default Petition PDF Packet Complete Bankruptcy Petition (all forms and …" at bounding box center [430, 169] width 149 height 14
select select "4"
click option "Chapter 7 Packet for Filing" at bounding box center [0, 0] width 0 height 0
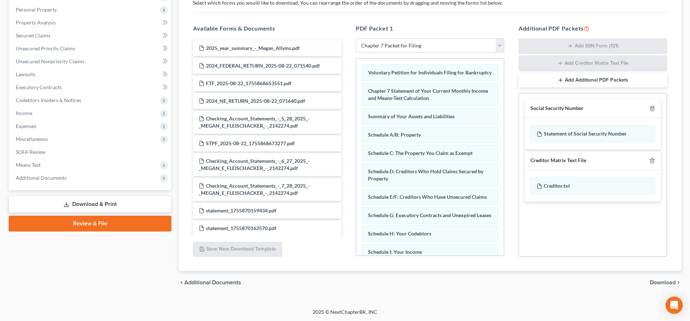
click at [663, 283] on span "Download" at bounding box center [663, 283] width 26 height 6
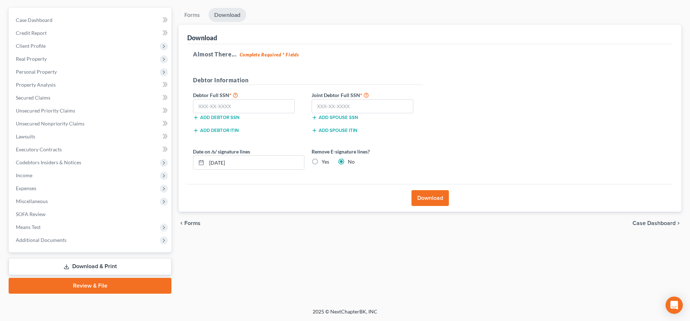
scroll to position [60, 0]
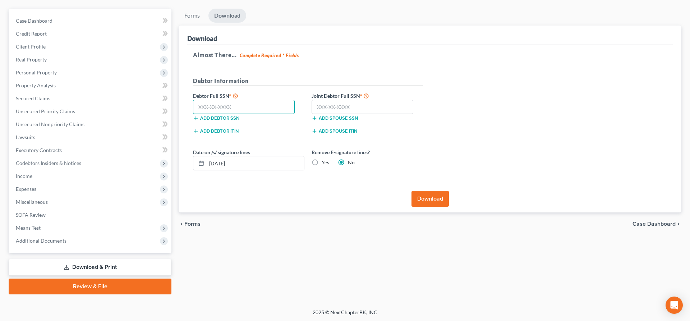
click at [274, 110] on input "text" at bounding box center [244, 107] width 102 height 14
type input "506-23-4853"
click at [323, 101] on input "text" at bounding box center [363, 107] width 102 height 14
type input "508-25-4890"
click at [322, 162] on label "Yes" at bounding box center [326, 162] width 8 height 7
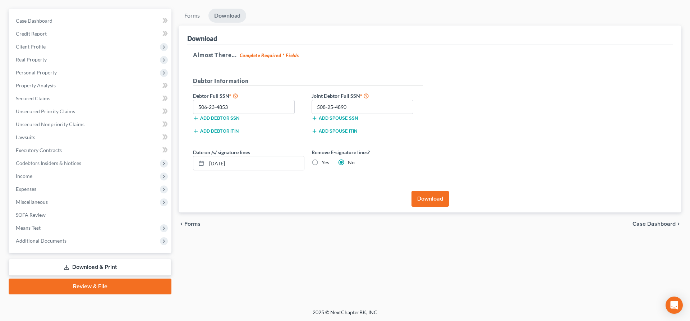
click at [325, 162] on input "Yes" at bounding box center [327, 161] width 5 height 5
radio input "true"
radio input "false"
drag, startPoint x: 250, startPoint y: 162, endPoint x: 179, endPoint y: 162, distance: 70.8
click at [207, 162] on input "[DATE]" at bounding box center [255, 163] width 97 height 14
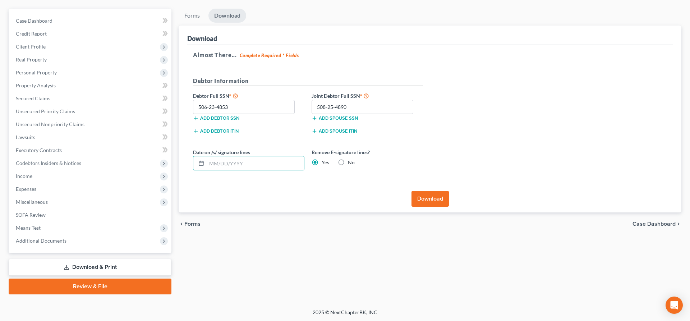
click at [420, 201] on button "Download" at bounding box center [430, 199] width 37 height 16
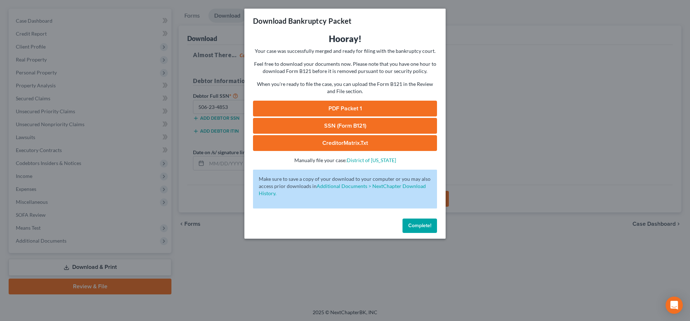
click at [346, 127] on link "SSN (Form B121)" at bounding box center [345, 126] width 184 height 16
click at [371, 105] on link "PDF Packet 1" at bounding box center [345, 109] width 184 height 16
click at [406, 223] on button "Complete!" at bounding box center [420, 226] width 35 height 14
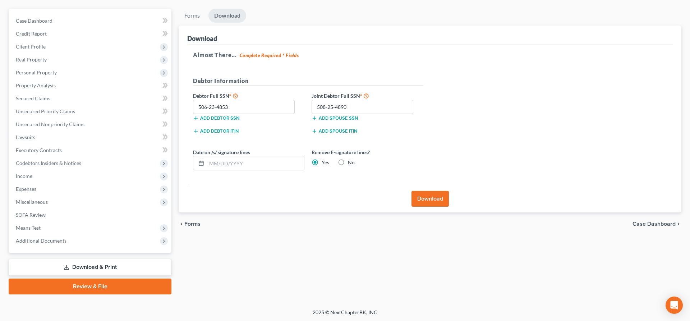
scroll to position [0, 0]
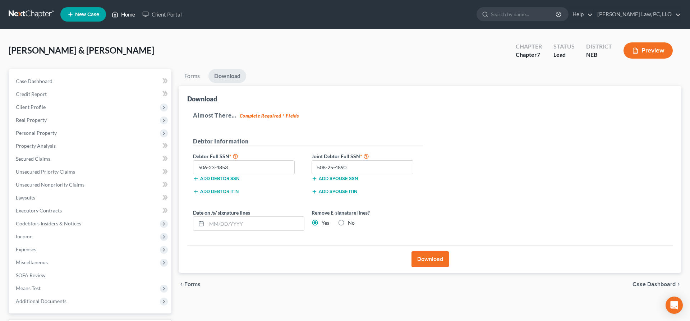
click at [120, 11] on link "Home" at bounding box center [123, 14] width 31 height 13
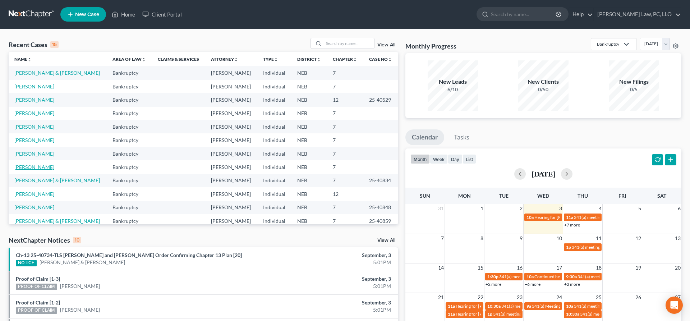
click at [44, 169] on link "[PERSON_NAME]" at bounding box center [34, 167] width 40 height 6
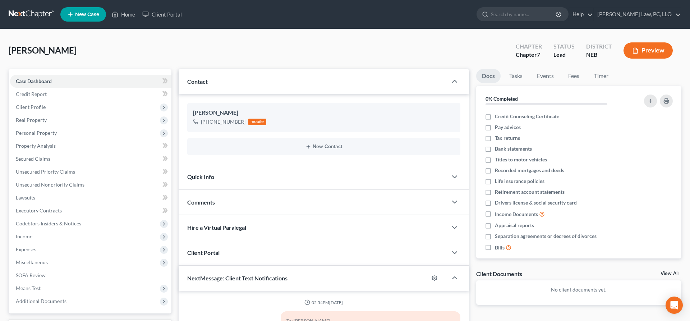
scroll to position [829, 0]
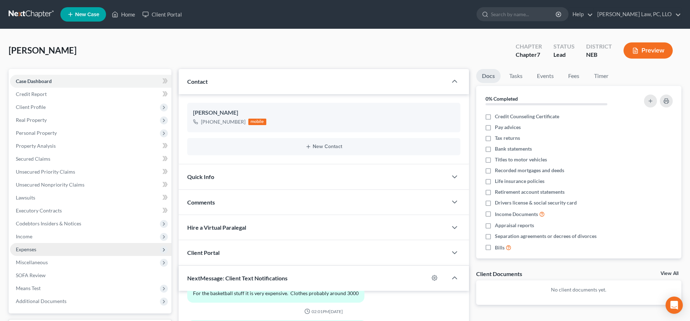
click at [54, 246] on span "Expenses" at bounding box center [90, 249] width 161 height 13
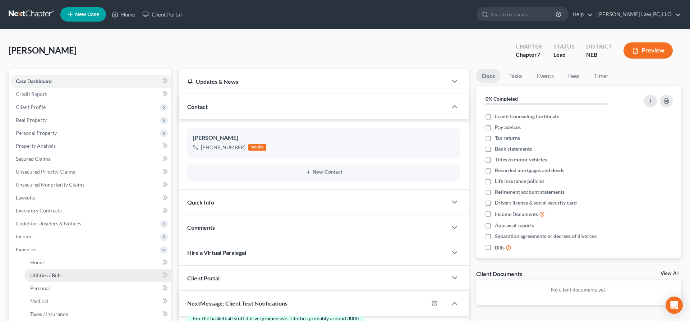
click at [53, 273] on span "Utilities / Bills" at bounding box center [45, 275] width 31 height 6
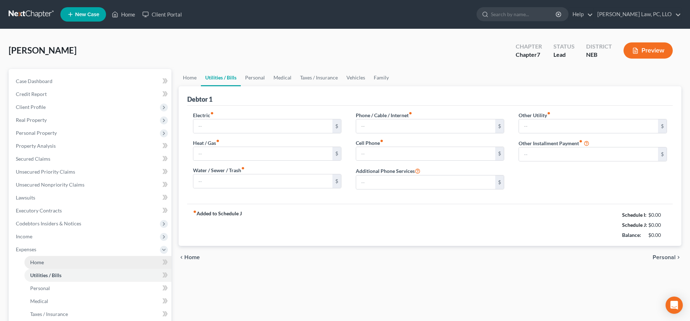
type input "300.00"
type input "0.00"
type input "300.00"
type input "325.00"
type input "0.00"
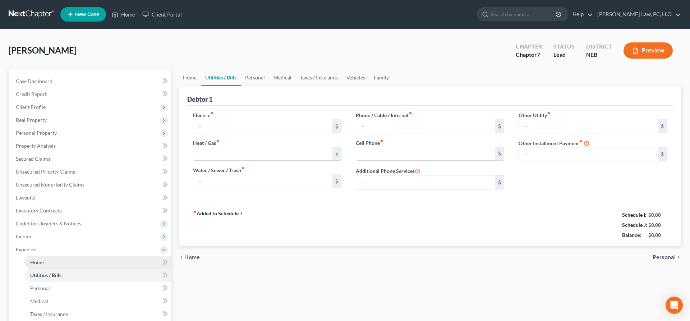
type input "0.00"
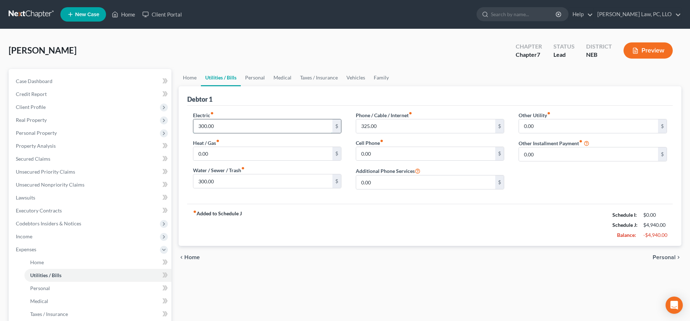
click at [220, 131] on input "300.00" at bounding box center [262, 126] width 139 height 14
type input "600.00"
click at [257, 78] on link "Personal" at bounding box center [255, 77] width 28 height 17
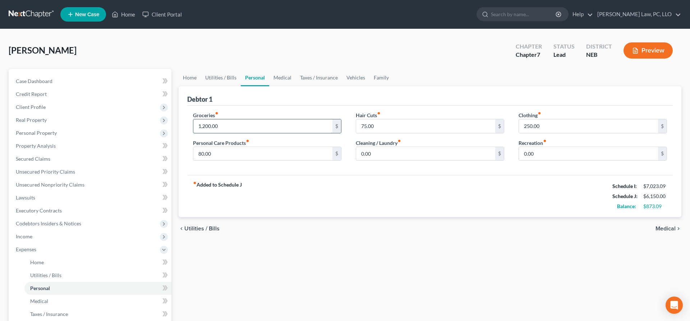
click at [230, 129] on input "1,200.00" at bounding box center [262, 126] width 139 height 14
type input "1,600.00"
click at [330, 75] on link "Taxes / Insurance" at bounding box center [319, 77] width 46 height 17
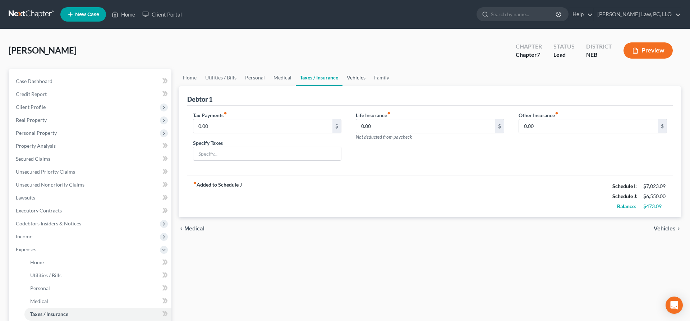
click at [355, 77] on link "Vehicles" at bounding box center [356, 77] width 27 height 17
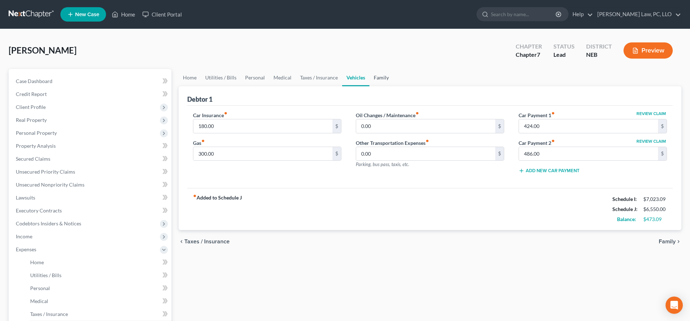
click at [380, 78] on link "Family" at bounding box center [382, 77] width 24 height 17
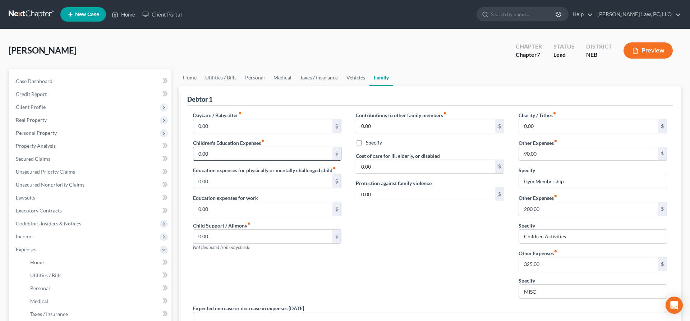
click at [221, 153] on input "0.00" at bounding box center [262, 154] width 139 height 14
click at [550, 213] on input "200.00" at bounding box center [588, 209] width 139 height 14
type input "400.00"
click at [464, 233] on div "Contributions to other family members fiber_manual_record 0.00 $ Specify Cost o…" at bounding box center [430, 207] width 163 height 193
click at [56, 107] on span "Client Profile" at bounding box center [90, 107] width 161 height 13
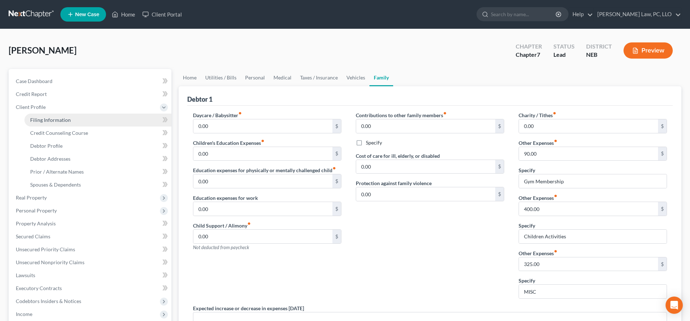
click at [70, 121] on link "Filing Information" at bounding box center [97, 120] width 147 height 13
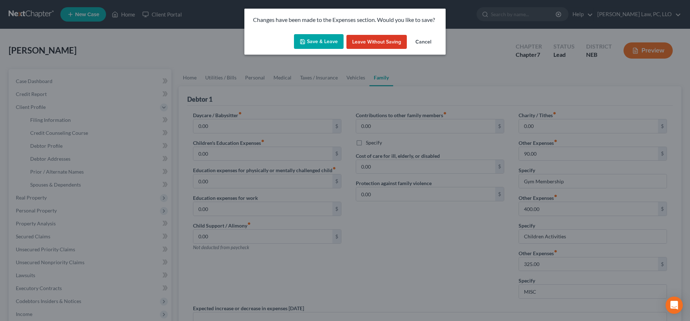
click at [329, 44] on button "Save & Leave" at bounding box center [319, 41] width 50 height 15
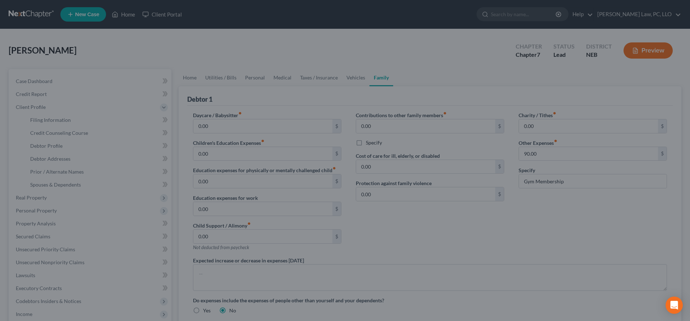
select select "1"
select select "0"
select select "48"
select select "0"
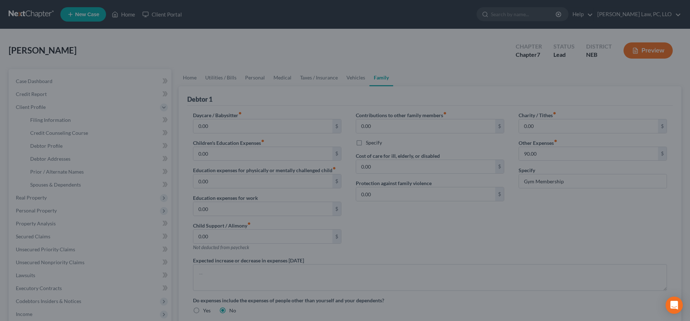
select select "30"
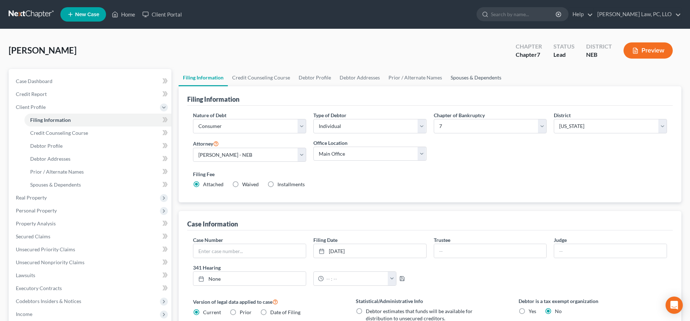
click at [463, 81] on link "Spouses & Dependents" at bounding box center [476, 77] width 59 height 17
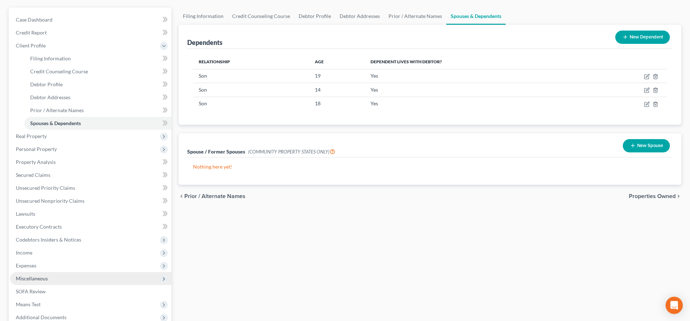
scroll to position [73, 0]
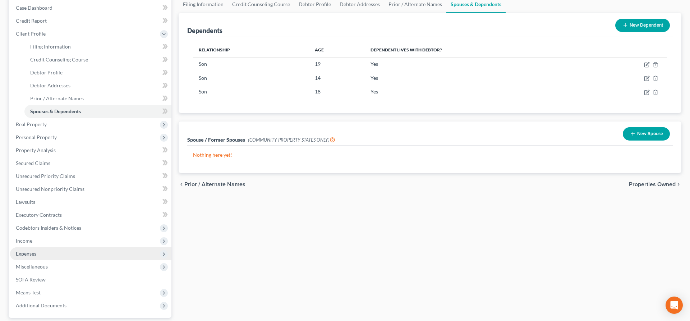
click at [49, 251] on span "Expenses" at bounding box center [90, 253] width 161 height 13
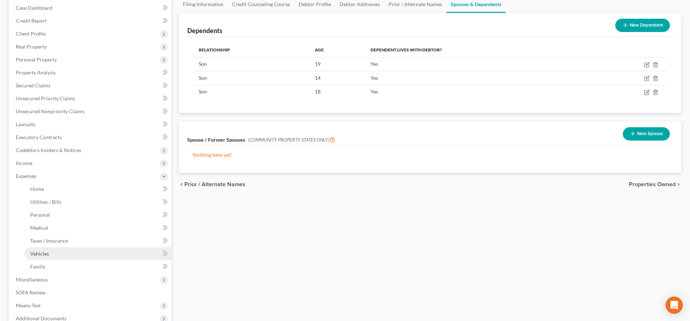
click at [57, 256] on link "Vehicles" at bounding box center [97, 253] width 147 height 13
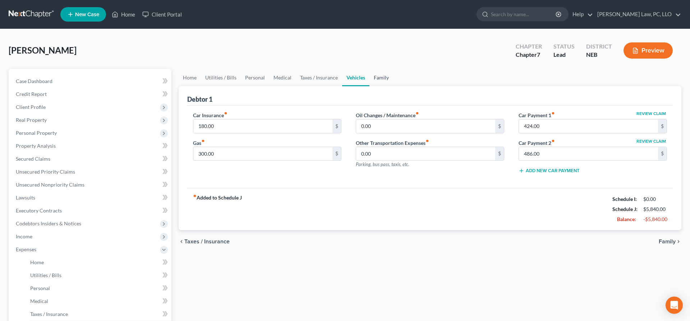
click at [378, 73] on link "Family" at bounding box center [382, 77] width 24 height 17
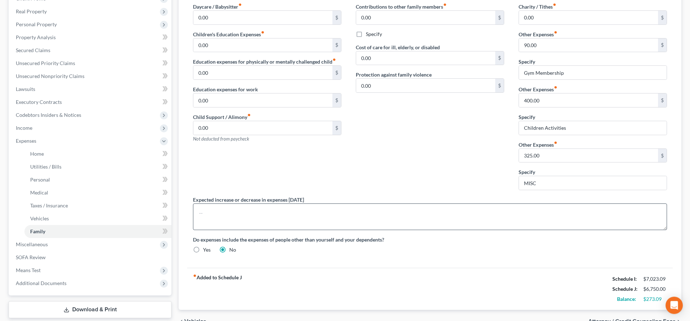
scroll to position [110, 0]
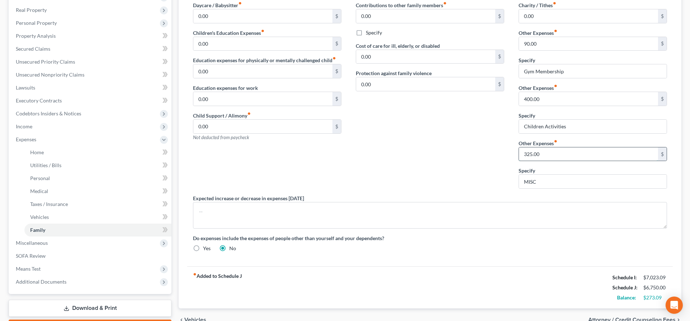
click at [548, 154] on input "325.00" at bounding box center [588, 154] width 139 height 14
type input "400.00"
click at [473, 163] on div "Contributions to other family members fiber_manual_record 0.00 $ Specify Cost o…" at bounding box center [430, 97] width 163 height 193
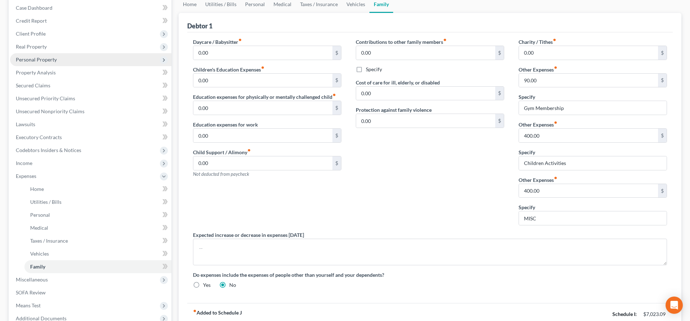
scroll to position [0, 0]
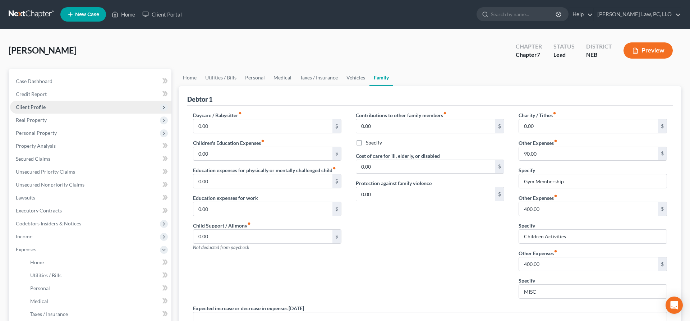
click at [74, 103] on span "Client Profile" at bounding box center [90, 107] width 161 height 13
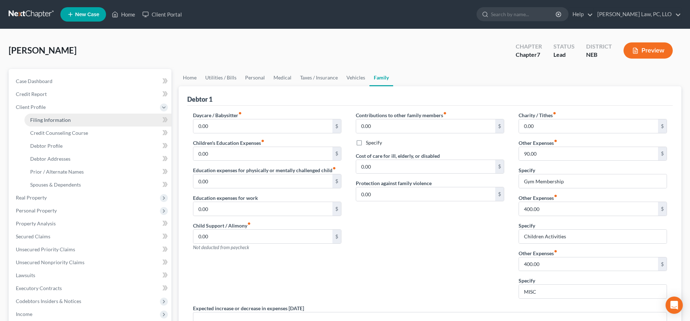
click at [83, 118] on link "Filing Information" at bounding box center [97, 120] width 147 height 13
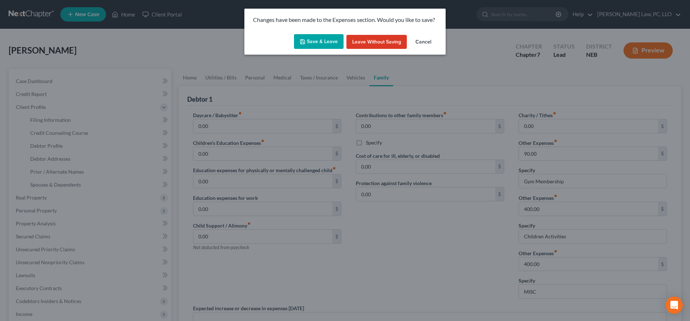
click at [347, 39] on div "Save & Leave Leave without Saving Cancel" at bounding box center [345, 43] width 201 height 24
click at [332, 42] on button "Save & Leave" at bounding box center [319, 41] width 50 height 15
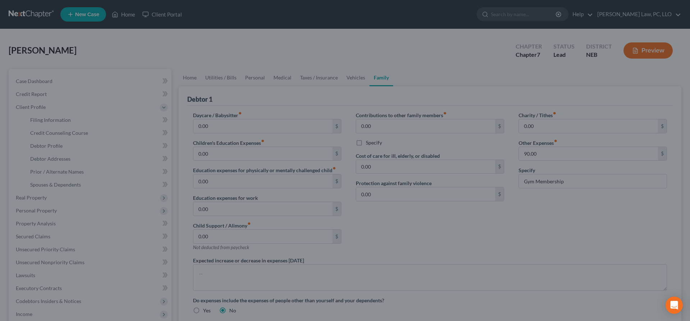
select select "1"
select select "0"
select select "48"
select select "0"
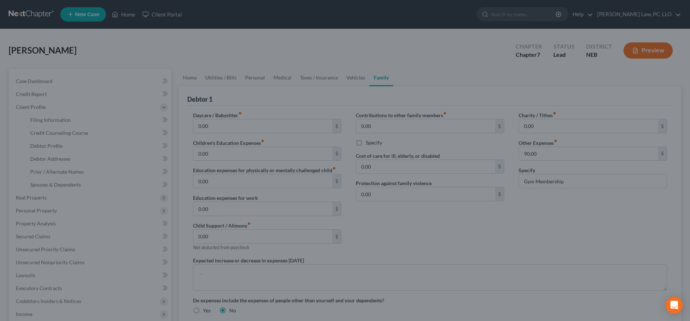
select select "30"
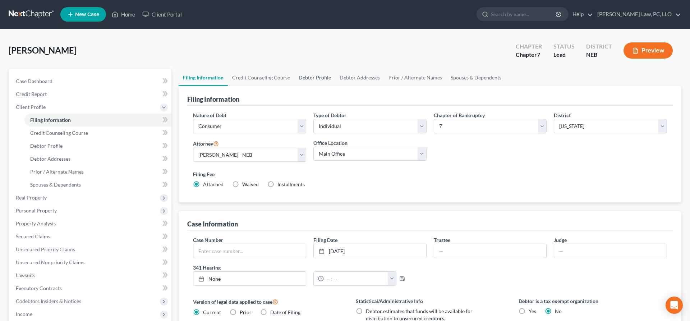
click at [315, 72] on link "Debtor Profile" at bounding box center [315, 77] width 41 height 17
select select "1"
select select "4"
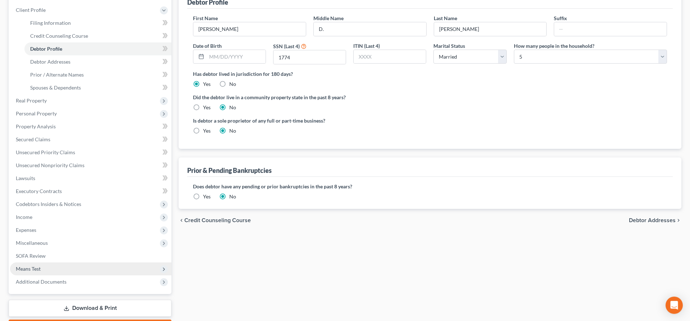
scroll to position [138, 0]
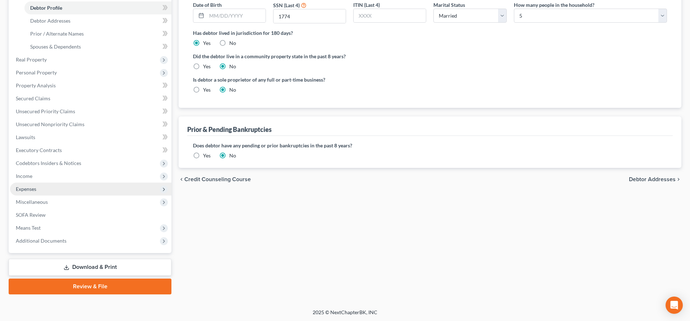
click at [61, 193] on span "Expenses" at bounding box center [90, 189] width 161 height 13
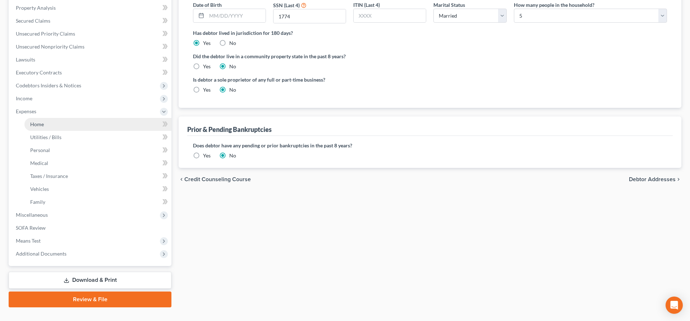
click at [54, 127] on link "Home" at bounding box center [97, 124] width 147 height 13
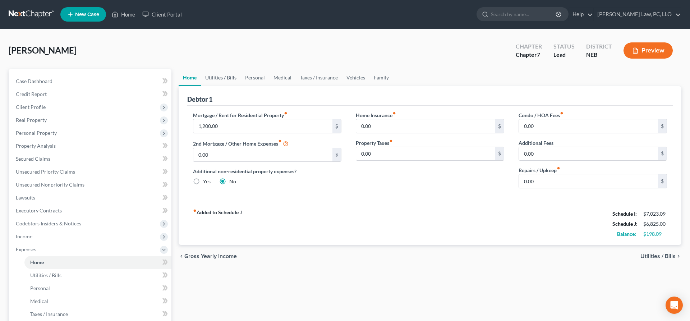
click at [219, 79] on link "Utilities / Bills" at bounding box center [221, 77] width 40 height 17
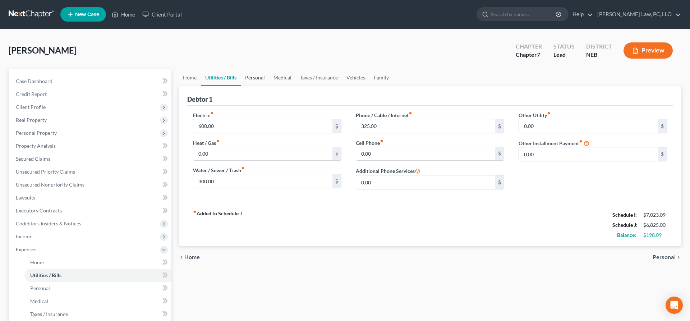
click at [253, 78] on link "Personal" at bounding box center [255, 77] width 28 height 17
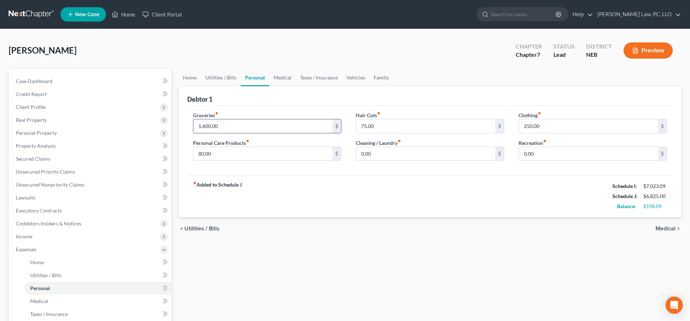
click at [231, 130] on input "1,600.00" at bounding box center [262, 126] width 139 height 14
type input "1,800.00"
click at [367, 195] on div "fiber_manual_record Added to Schedule J Schedule I: $7,023.09 Schedule J: $7,02…" at bounding box center [430, 196] width 486 height 42
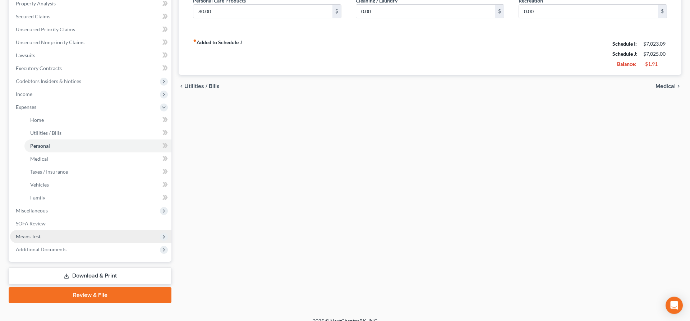
scroll to position [151, 0]
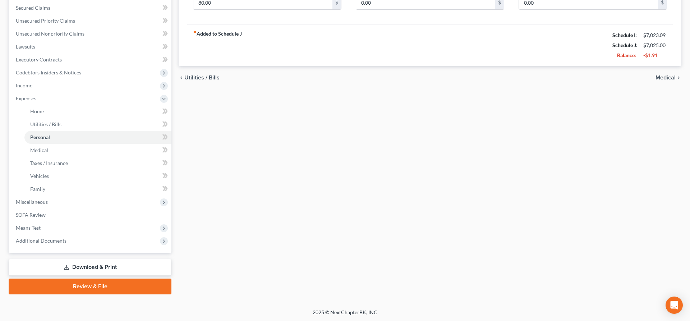
click at [79, 266] on link "Download & Print" at bounding box center [90, 267] width 163 height 17
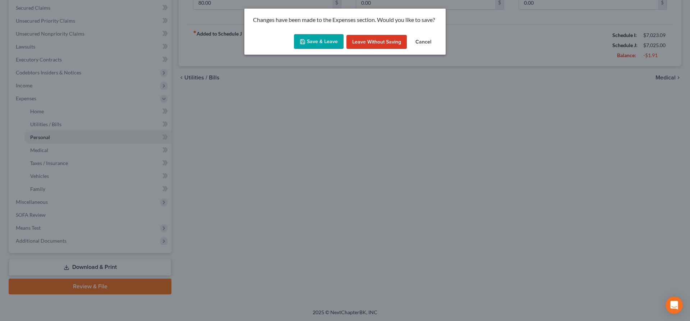
click at [334, 44] on button "Save & Leave" at bounding box center [319, 41] width 50 height 15
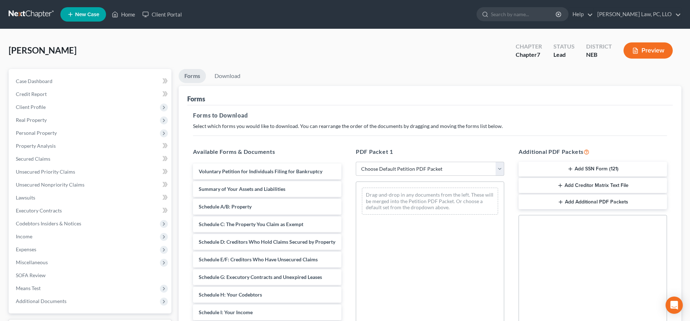
click at [396, 177] on div "PDF Packet 1 Choose Default Petition PDF Packet Complete Bankruptcy Petition (a…" at bounding box center [430, 264] width 163 height 244
click at [356, 162] on select "Choose Default Petition PDF Packet Complete Bankruptcy Petition (all forms and …" at bounding box center [430, 169] width 149 height 14
select select "4"
click option "Chapter 7 Packet for Filing" at bounding box center [0, 0] width 0 height 0
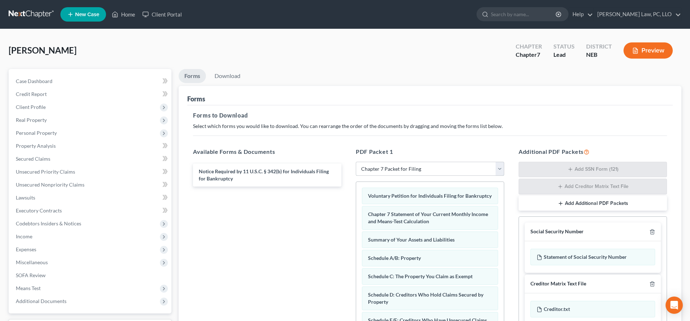
scroll to position [123, 0]
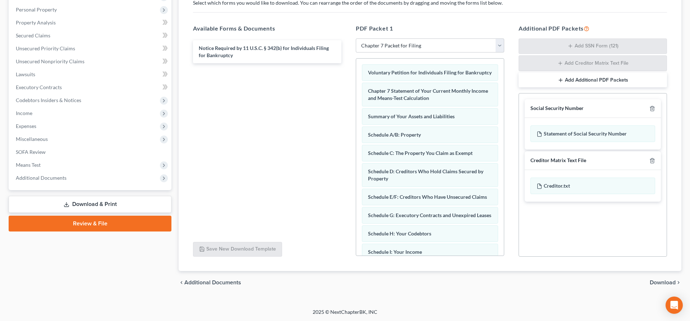
click at [657, 285] on span "Download" at bounding box center [663, 283] width 26 height 6
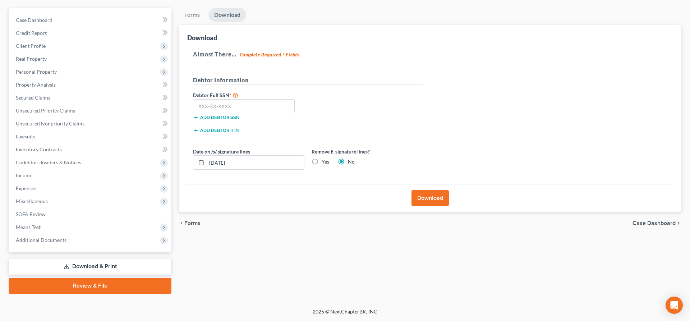
scroll to position [60, 0]
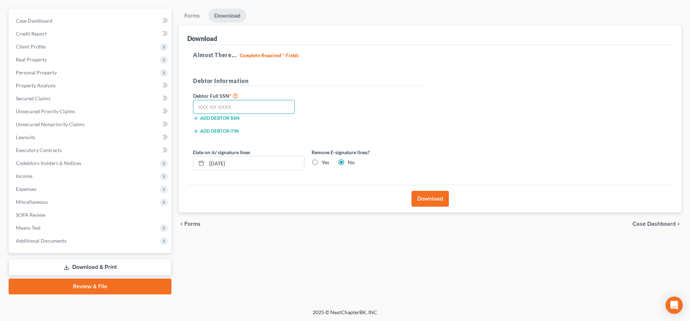
click at [277, 108] on input "text" at bounding box center [244, 107] width 102 height 14
type input "505-13-1774"
click at [322, 163] on label "Yes" at bounding box center [326, 162] width 8 height 7
click at [325, 163] on input "Yes" at bounding box center [327, 161] width 5 height 5
radio input "true"
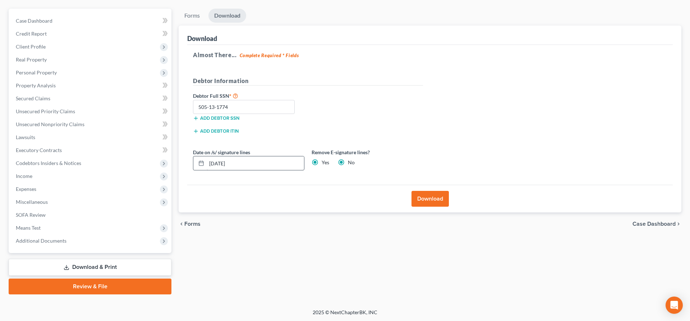
radio input "false"
drag, startPoint x: 289, startPoint y: 165, endPoint x: 223, endPoint y: 166, distance: 66.9
click at [224, 166] on input "[DATE]" at bounding box center [255, 163] width 97 height 14
type input "0"
click at [419, 196] on button "Download" at bounding box center [430, 199] width 37 height 16
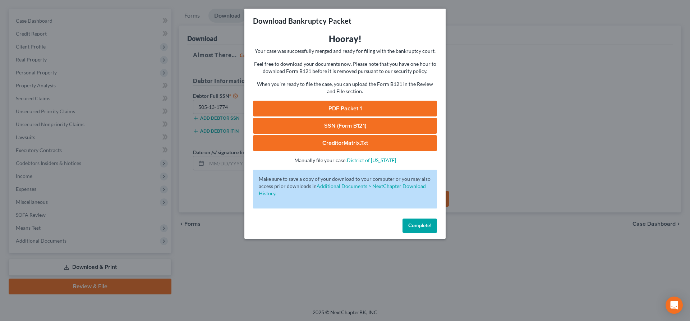
click at [350, 121] on link "SSN (Form B121)" at bounding box center [345, 126] width 184 height 16
click at [346, 107] on link "PDF Packet 1" at bounding box center [345, 109] width 184 height 16
